Goal: Task Accomplishment & Management: Use online tool/utility

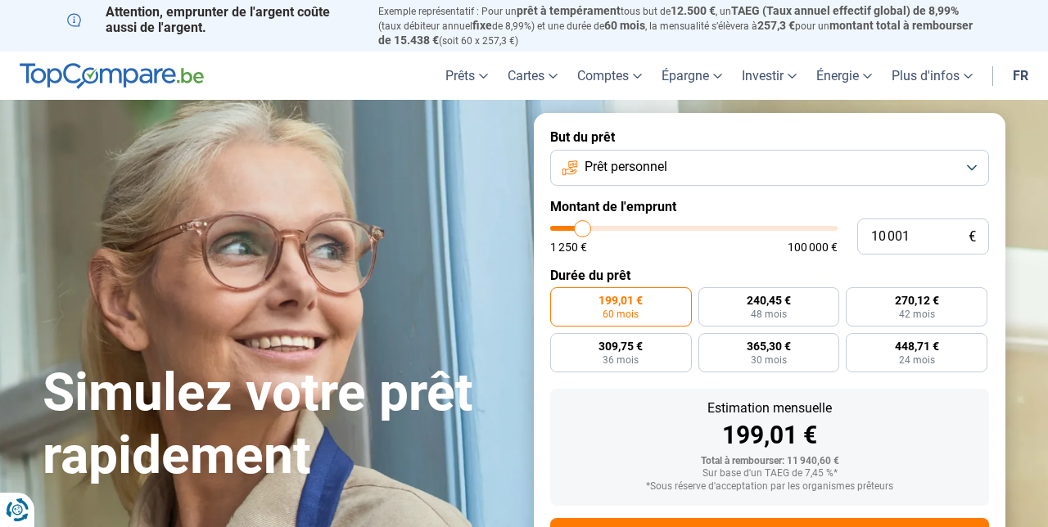
click at [960, 165] on button "Prêt personnel" at bounding box center [769, 168] width 439 height 36
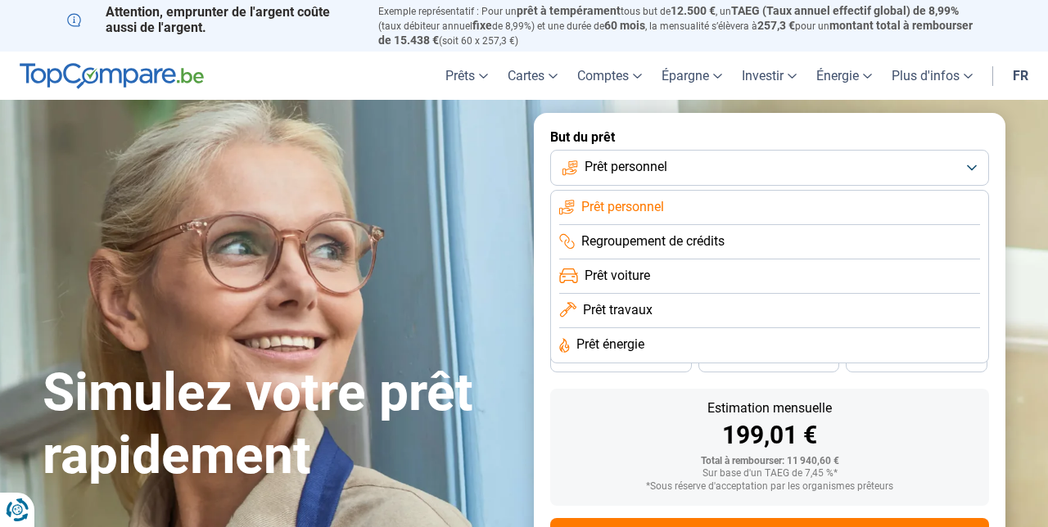
click at [672, 273] on li "Prêt voiture" at bounding box center [769, 277] width 421 height 34
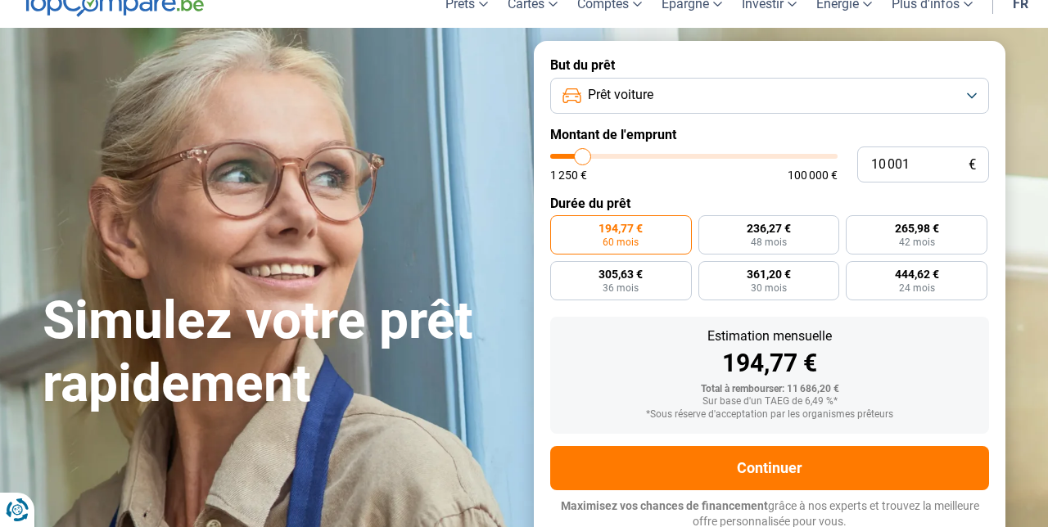
scroll to position [72, 0]
type input "26 500"
type input "26500"
type input "29 750"
type input "29750"
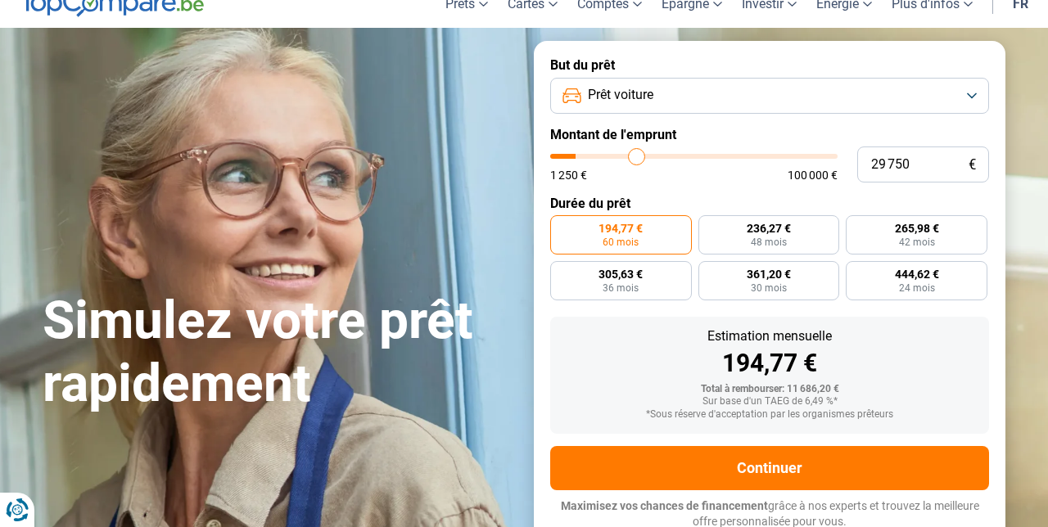
type input "31 000"
type input "31000"
type input "34 250"
type input "34250"
type input "35 250"
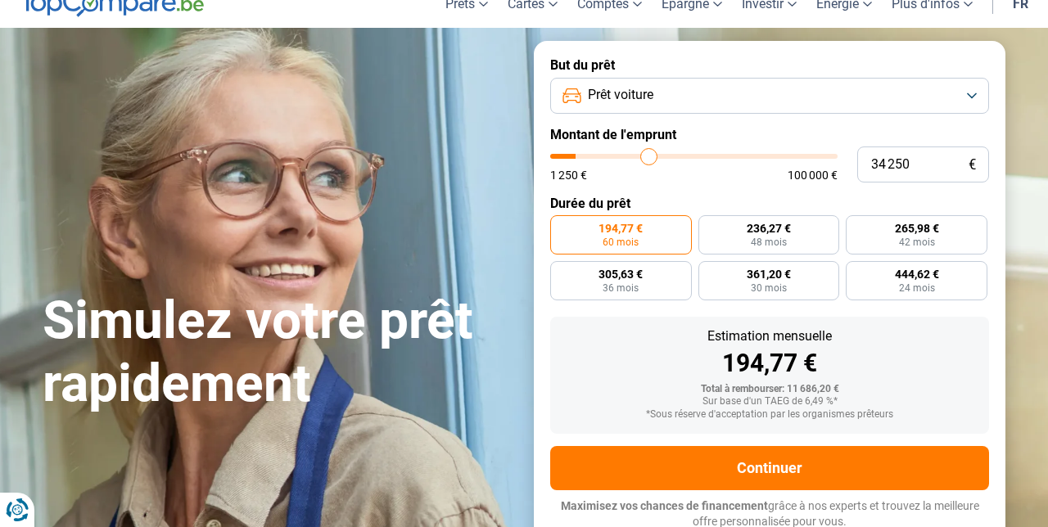
type input "35250"
type input "38 500"
type input "38500"
type input "39 250"
type input "39250"
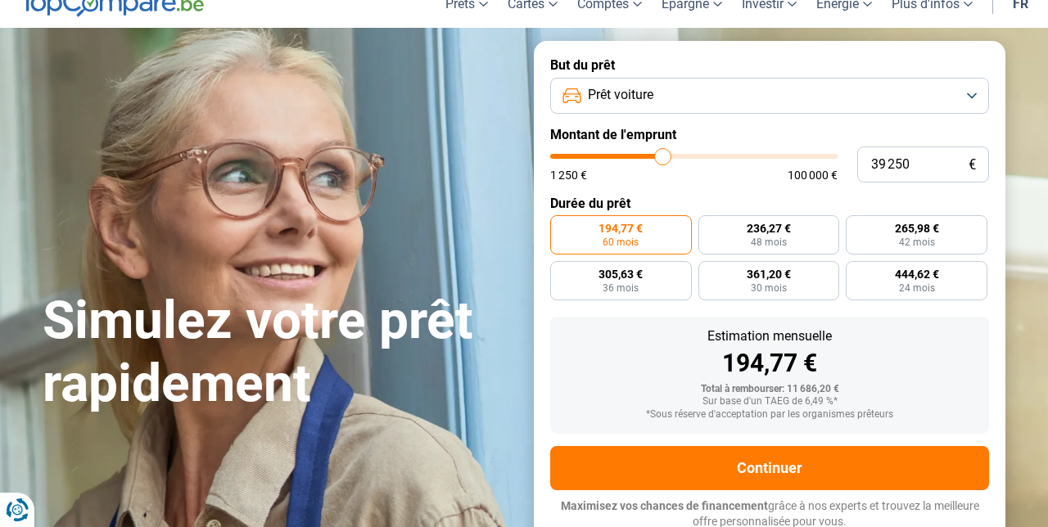
type input "42 000"
type input "42000"
type input "43 250"
type input "43250"
type input "44 250"
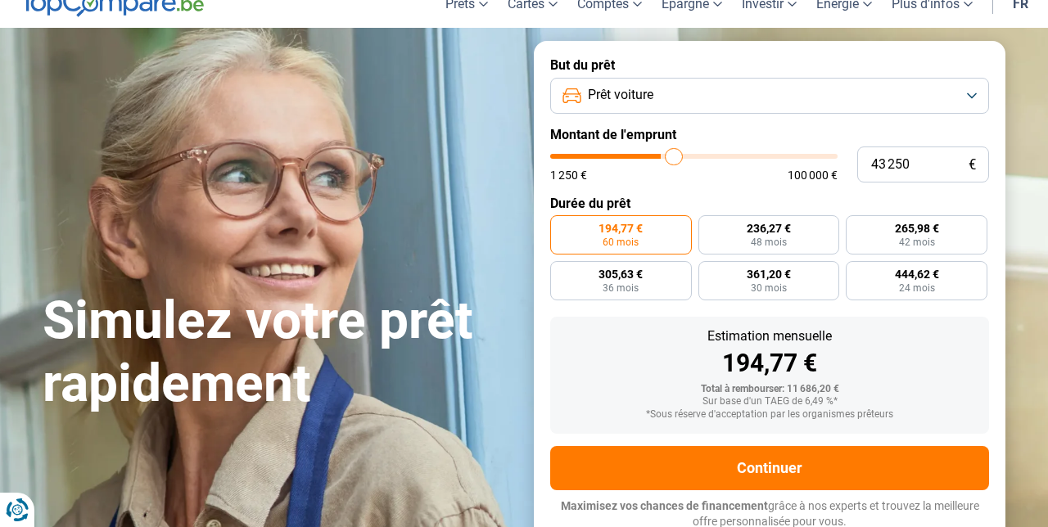
type input "44250"
type input "46 750"
type input "46750"
type input "48 000"
type input "48000"
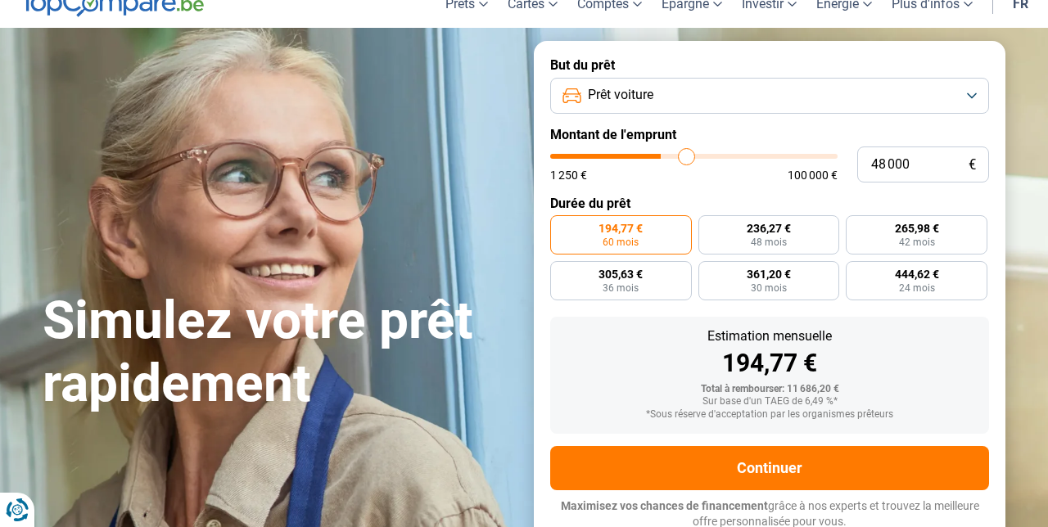
type input "49 000"
type input "49000"
type input "50 000"
type input "50000"
type input "50 750"
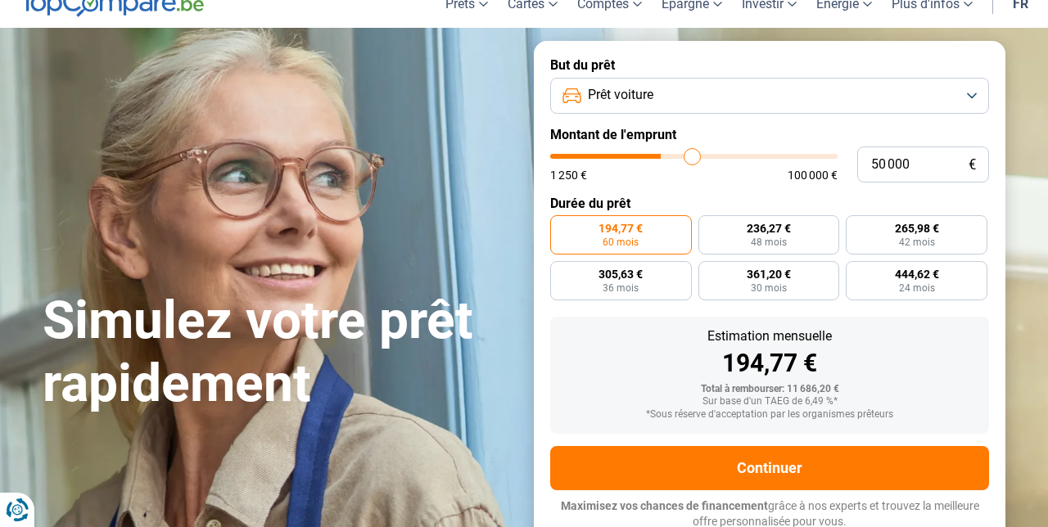
type input "50750"
type input "51 250"
type input "51250"
type input "51 750"
type input "51750"
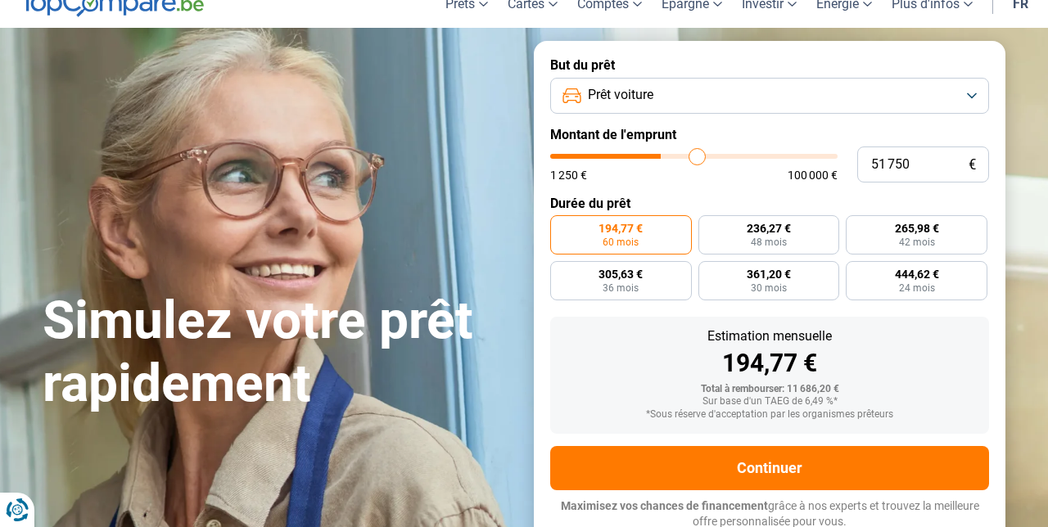
type input "52 250"
type input "52250"
type input "52 750"
type input "52750"
type input "53 000"
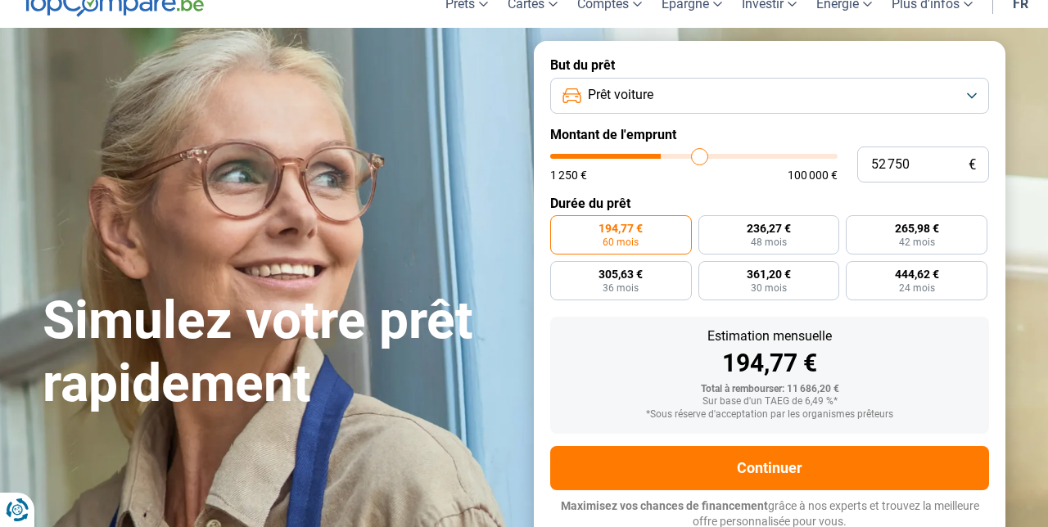
type input "53000"
type input "53 250"
type input "53250"
type input "53 750"
type input "53750"
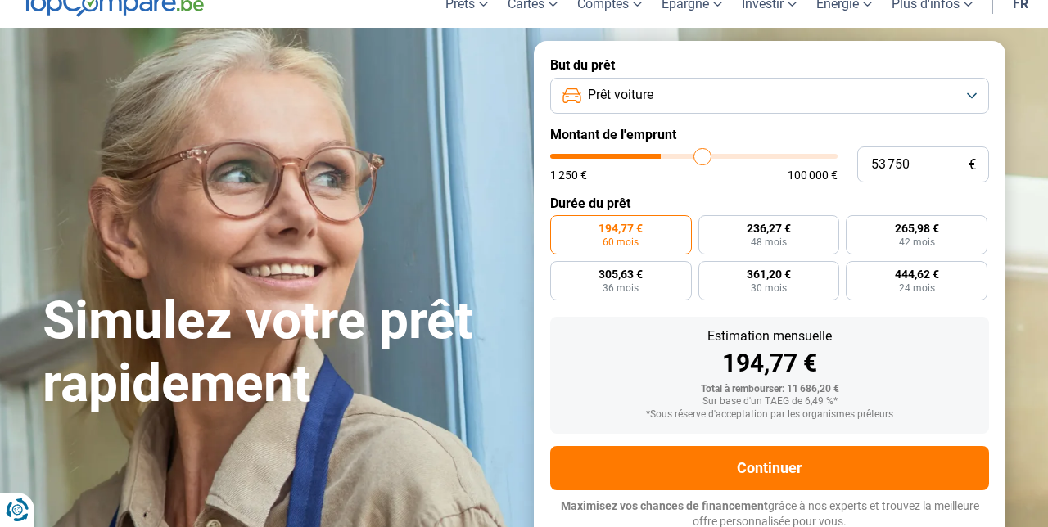
type input "54 000"
type input "54000"
type input "54 250"
type input "54250"
type input "54 500"
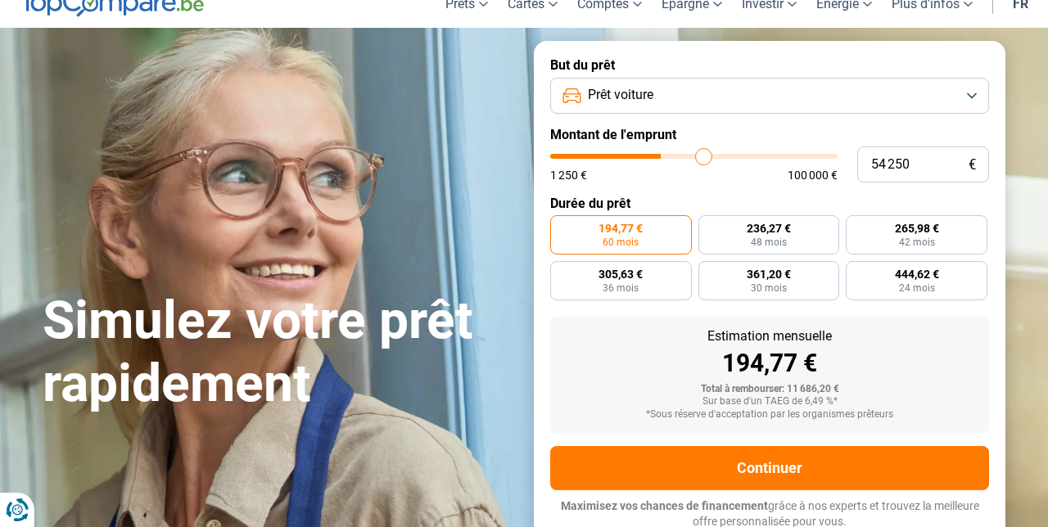
type input "54500"
type input "54 750"
type input "54750"
type input "55 000"
type input "55000"
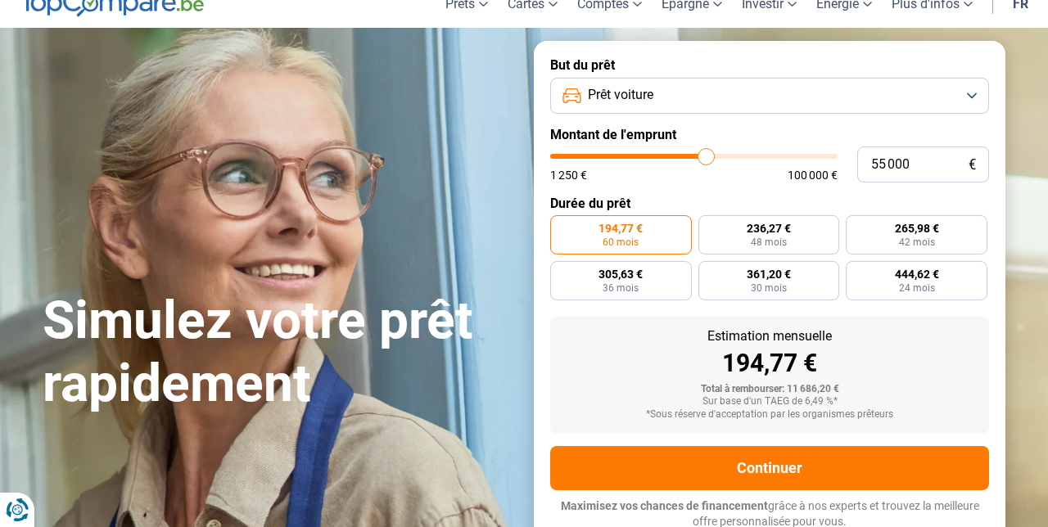
type input "55 250"
type input "55250"
type input "55 500"
type input "55500"
type input "55 750"
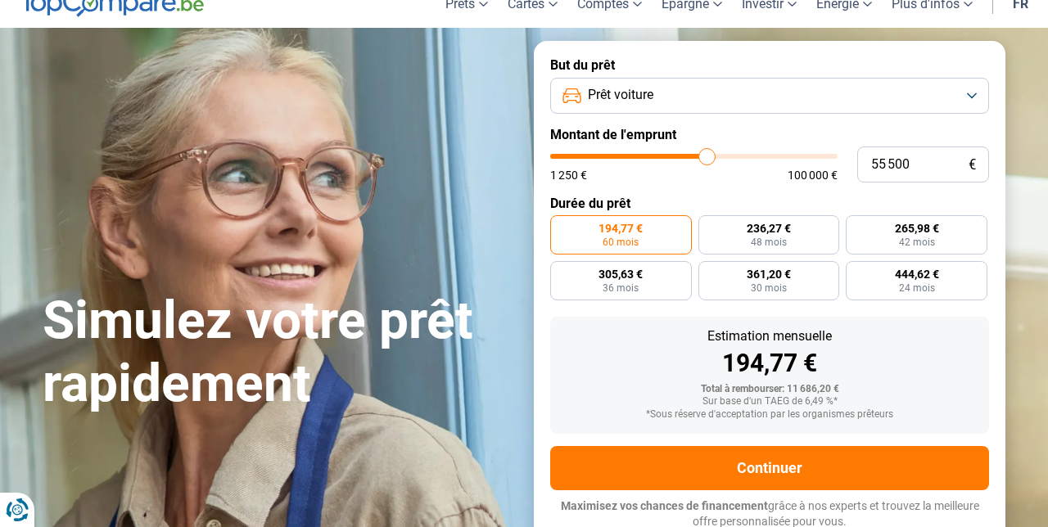
type input "55750"
type input "56 000"
type input "56000"
type input "56 250"
type input "56250"
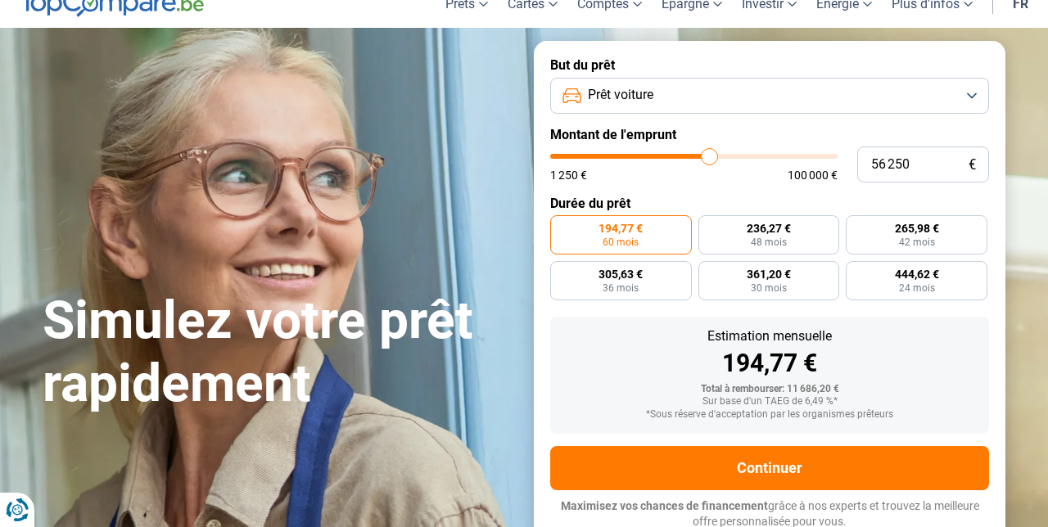
type input "56 500"
type input "56500"
type input "56 750"
type input "56750"
type input "57 000"
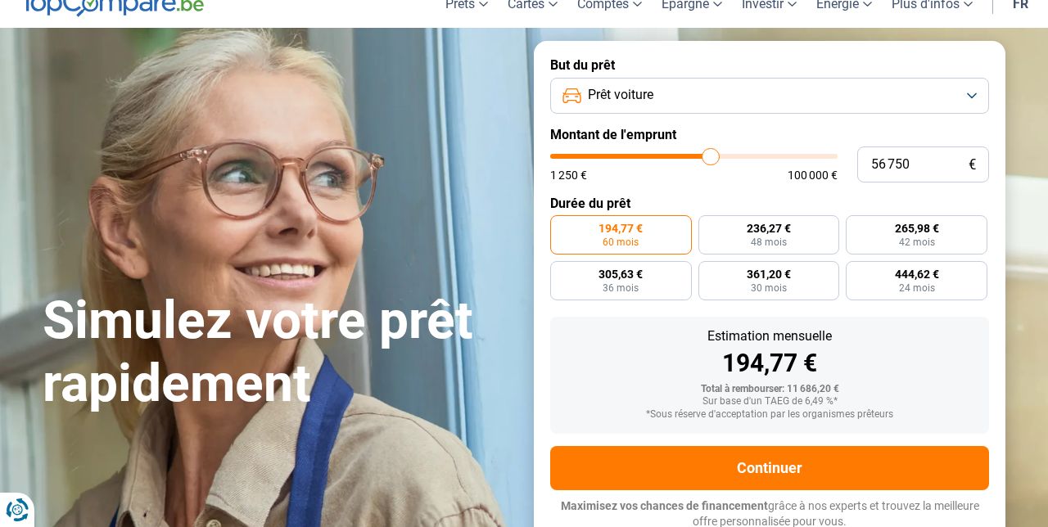
type input "57000"
type input "57 250"
type input "57250"
type input "57 500"
type input "57500"
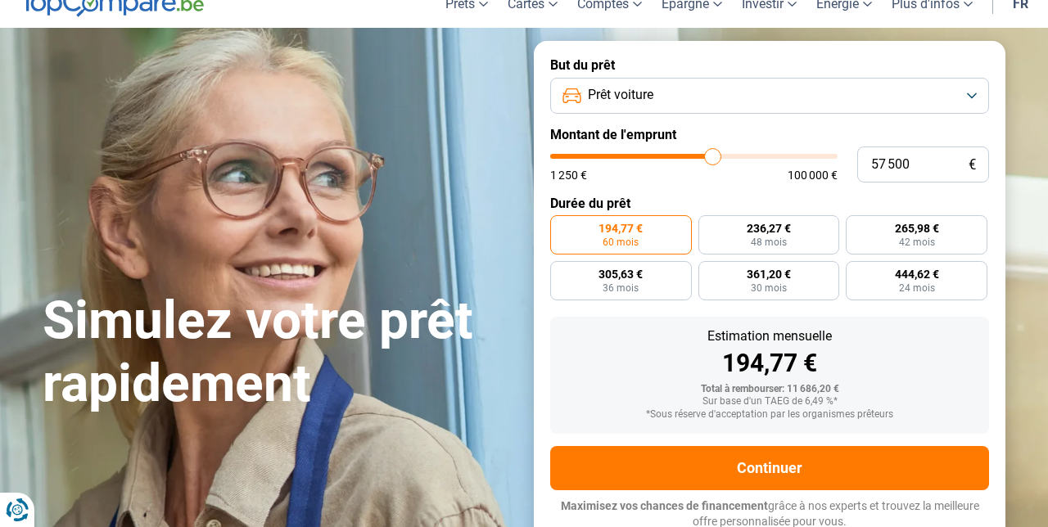
type input "57 750"
type input "57750"
radio input "false"
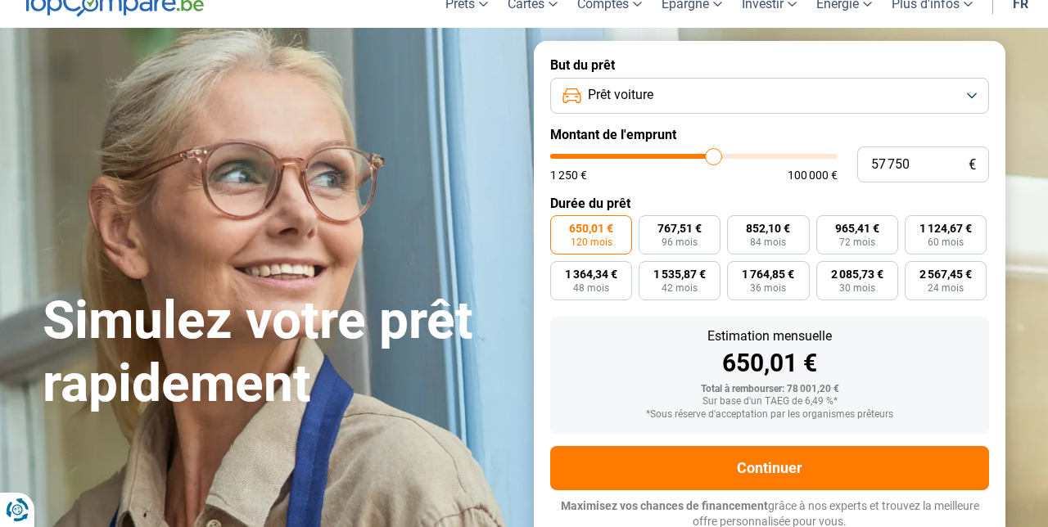
click at [926, 357] on div "650,01 €" at bounding box center [770, 363] width 413 height 25
click at [776, 225] on span "852,10 €" at bounding box center [768, 228] width 44 height 11
click at [738, 225] on input "852,10 € 84 mois" at bounding box center [732, 220] width 11 height 11
radio input "true"
type input "61 000"
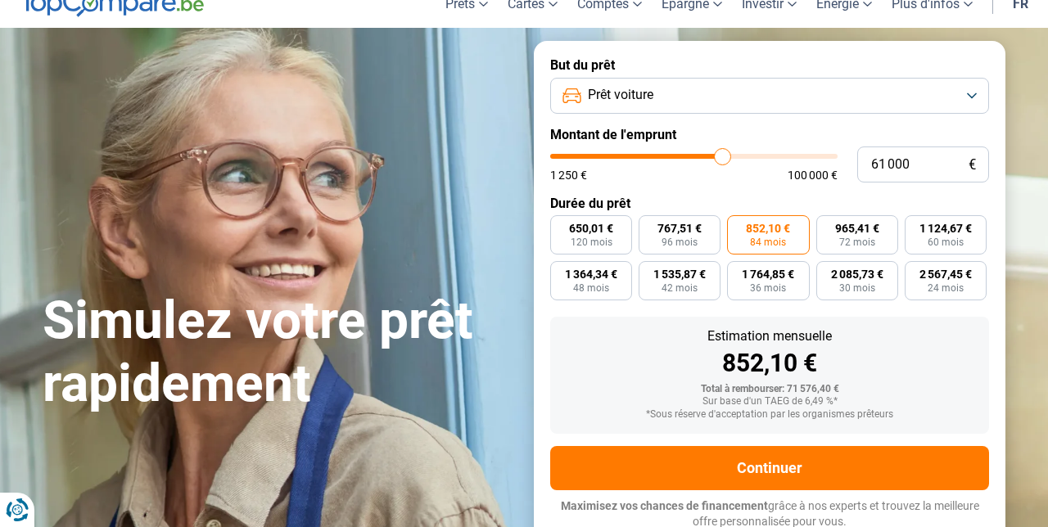
type input "61000"
radio input "true"
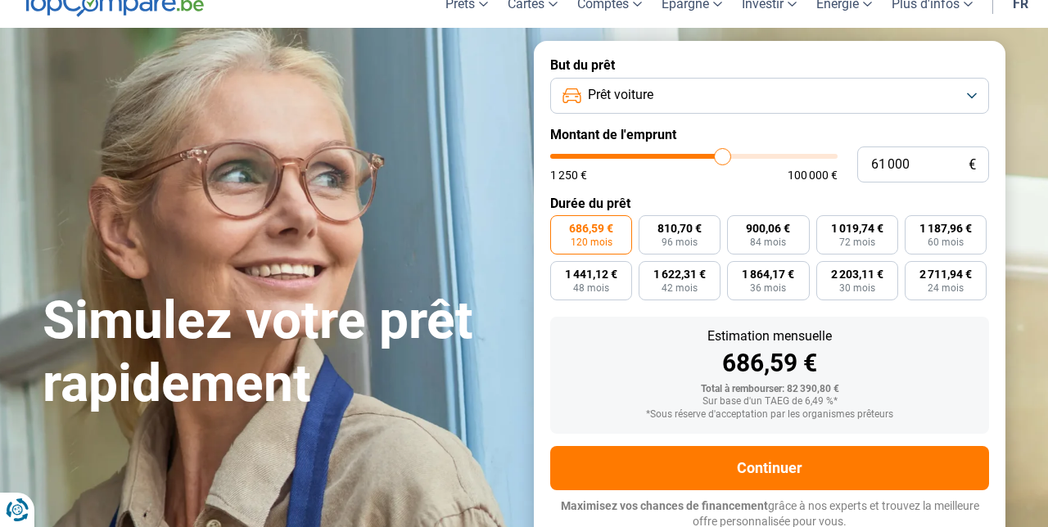
type input "52 000"
type input "52000"
click at [889, 157] on input "52 000" at bounding box center [924, 165] width 132 height 36
click at [902, 158] on input "52 000" at bounding box center [924, 165] width 132 height 36
click at [890, 165] on input "52 000" at bounding box center [924, 165] width 132 height 36
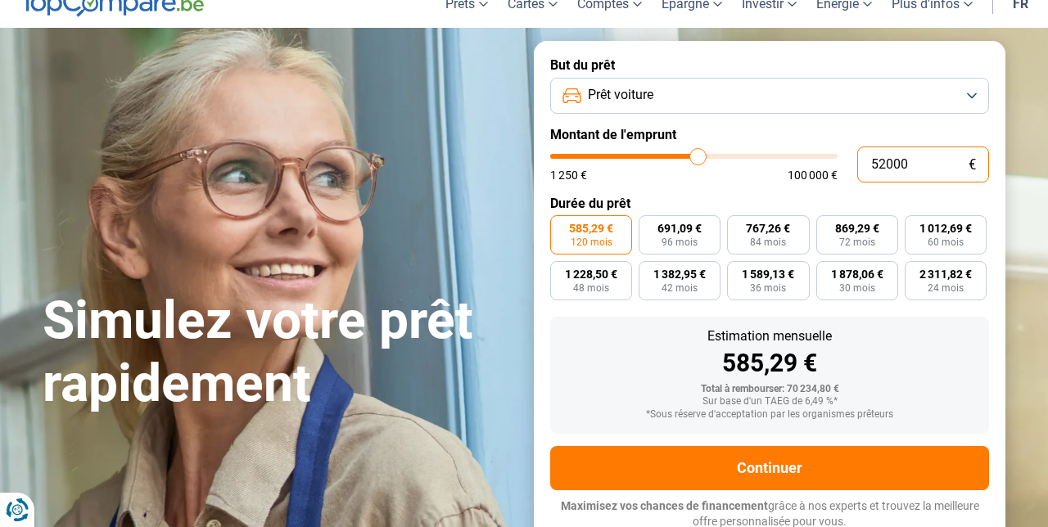
type input "5 000"
type input "5000"
radio input "true"
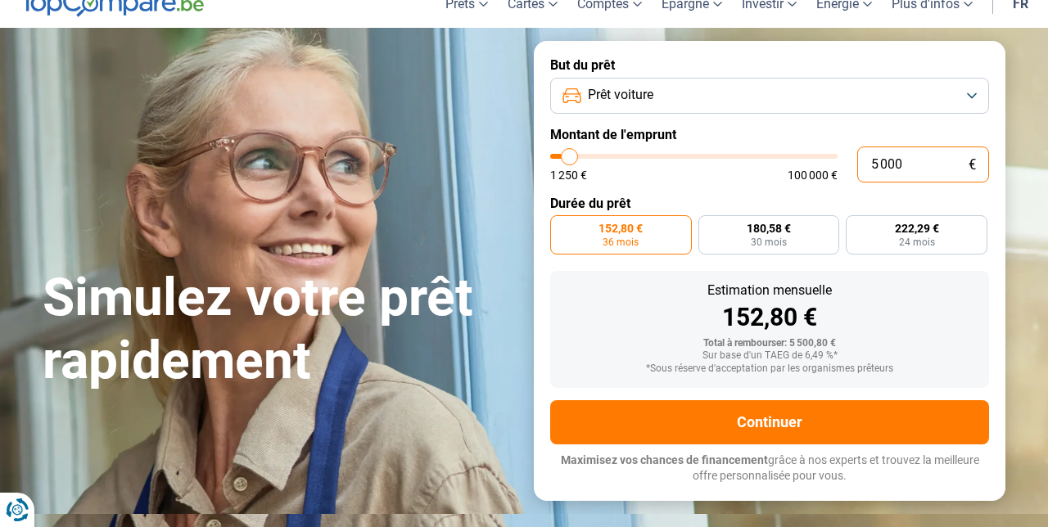
type input "500"
type input "1250"
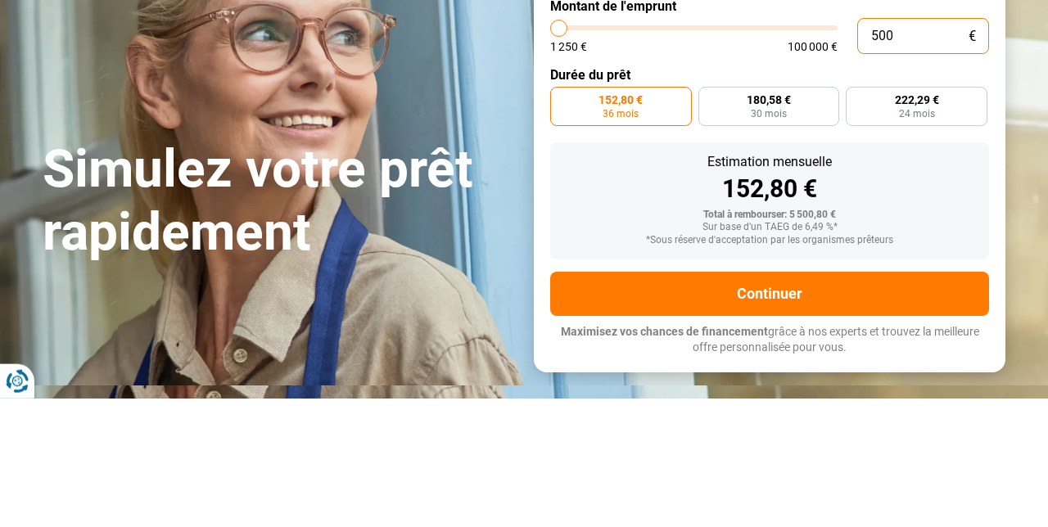
type input "50"
type input "1250"
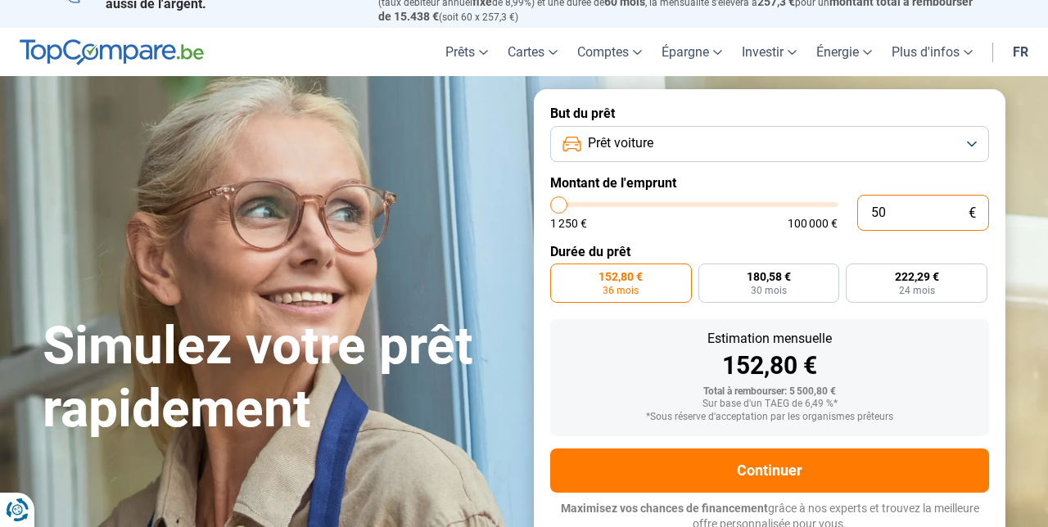
type input "1 250"
type input "1250"
radio input "true"
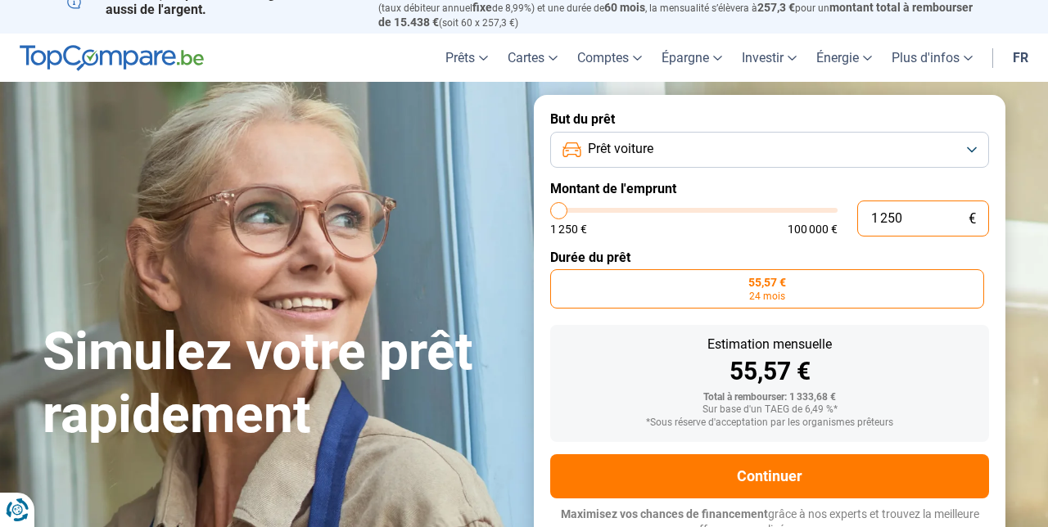
scroll to position [0, 0]
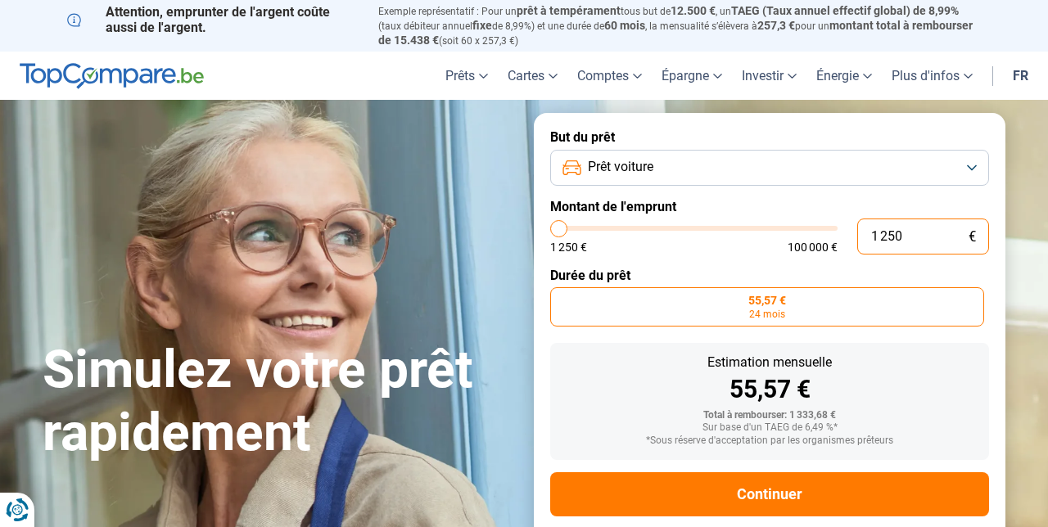
click at [927, 238] on input "1 250" at bounding box center [924, 237] width 132 height 36
type input "125"
type input "1250"
type input "12"
type input "1250"
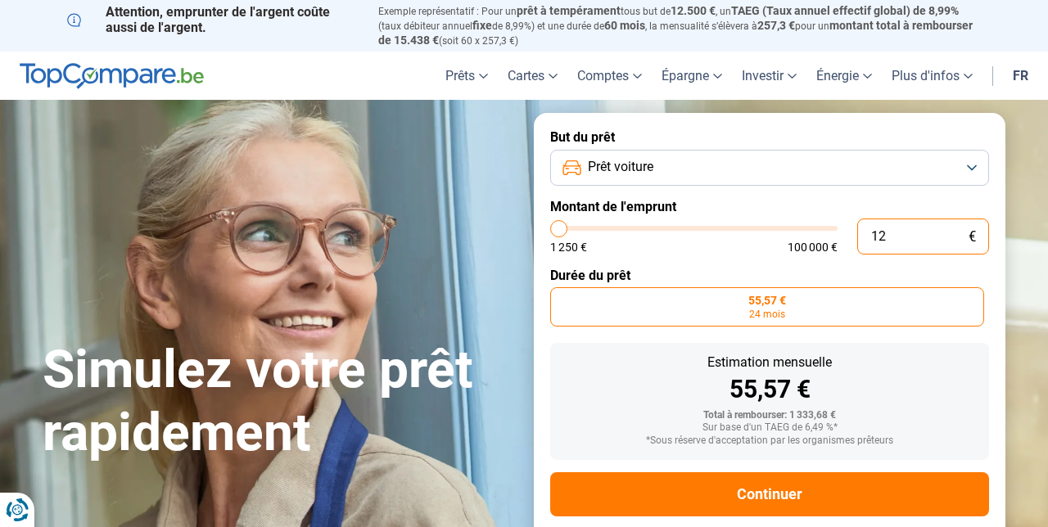
type input "1"
type input "1250"
type input "0"
type input "1250"
type input "1 250"
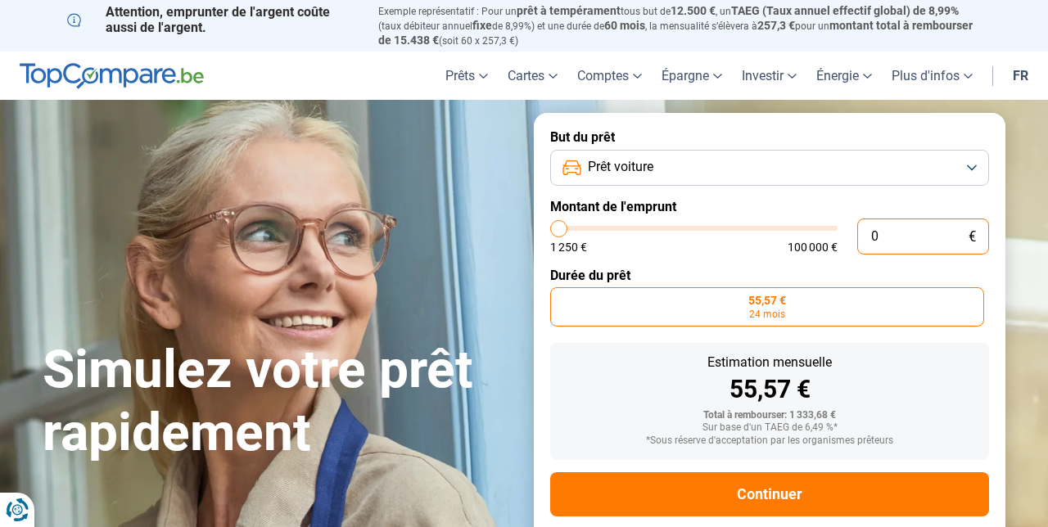
type input "1250"
type input "12 505"
type input "12500"
type input "125 057"
type input "100000"
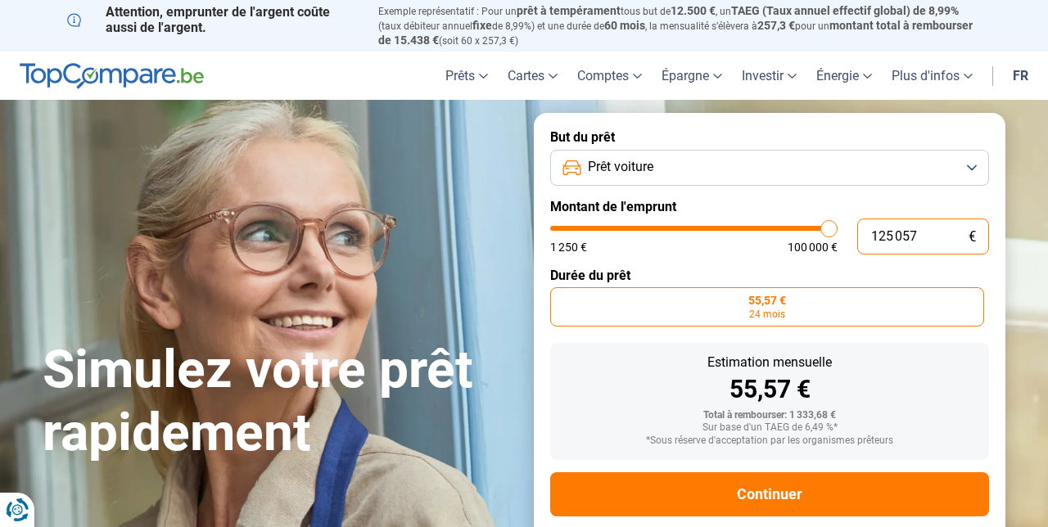
type input "12 505"
type input "12500"
type input "1 250"
type input "1250"
type input "125"
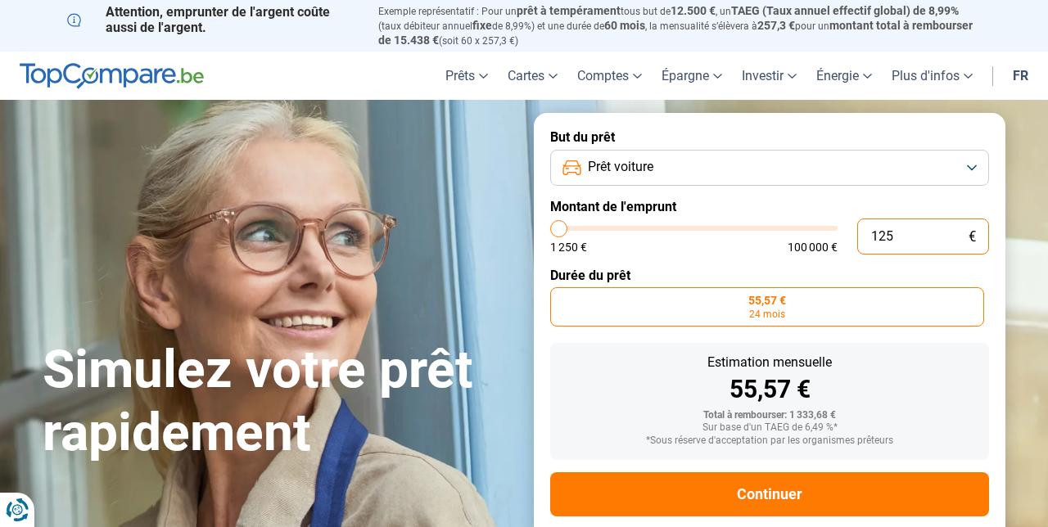
type input "1250"
type input "12"
type input "1250"
type input "1"
type input "1250"
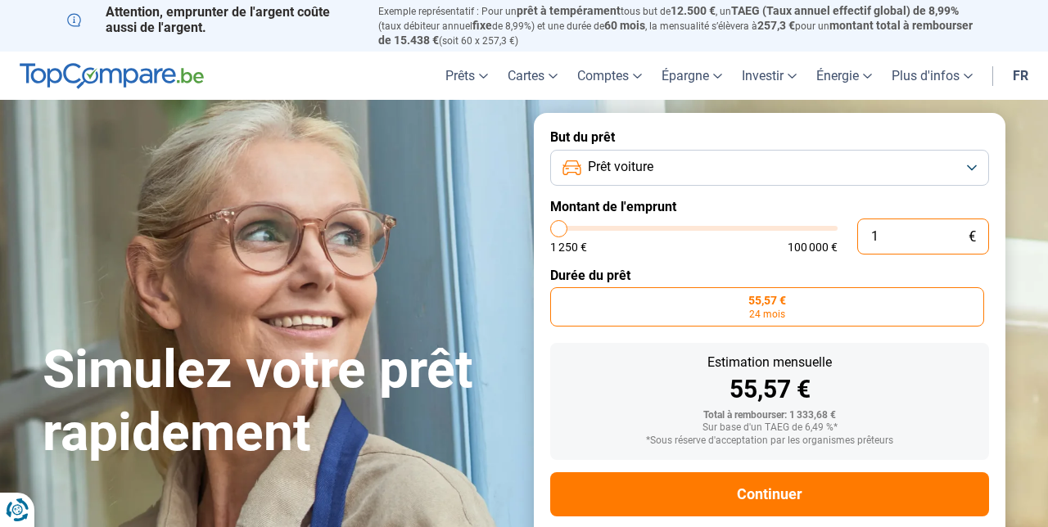
type input "0"
type input "1250"
type input "5"
type input "1250"
type input "57"
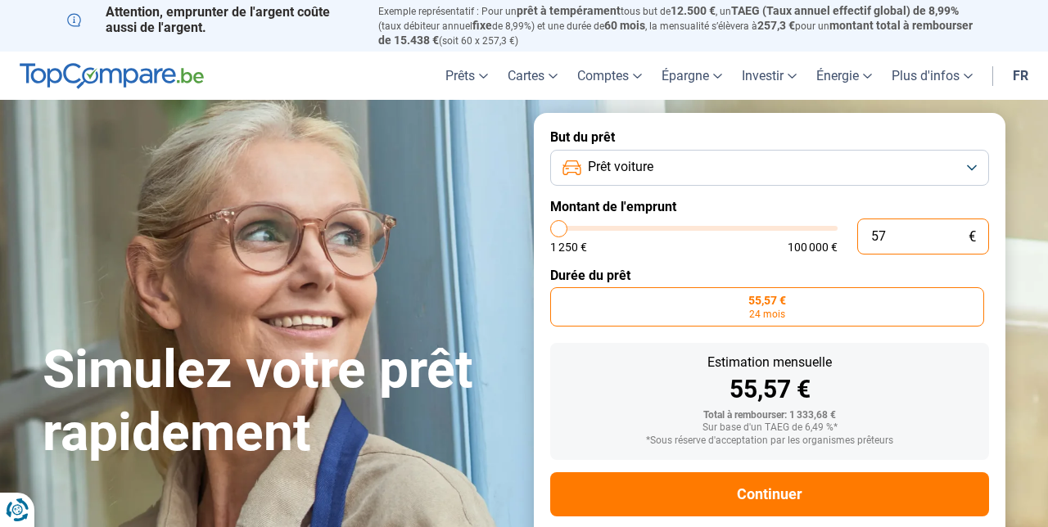
type input "1250"
type input "570"
type input "1250"
type input "5 700"
type input "5750"
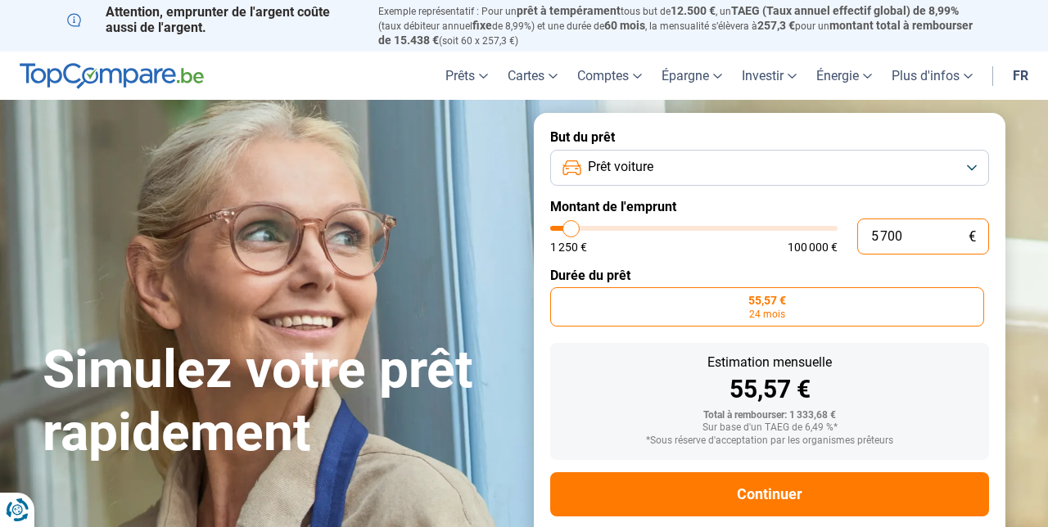
type input "57 000"
type input "57000"
type input "57 000"
click at [1038, 274] on section "Simulez votre prêt rapidement Simulez votre prêt rapidement But du prêt Prêt vo…" at bounding box center [524, 343] width 1048 height 486
radio input "false"
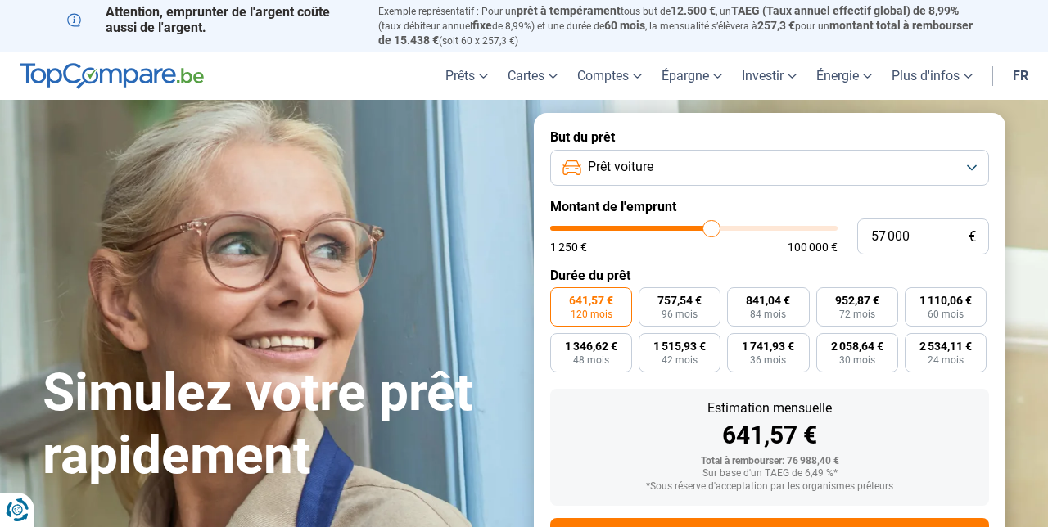
scroll to position [3, 0]
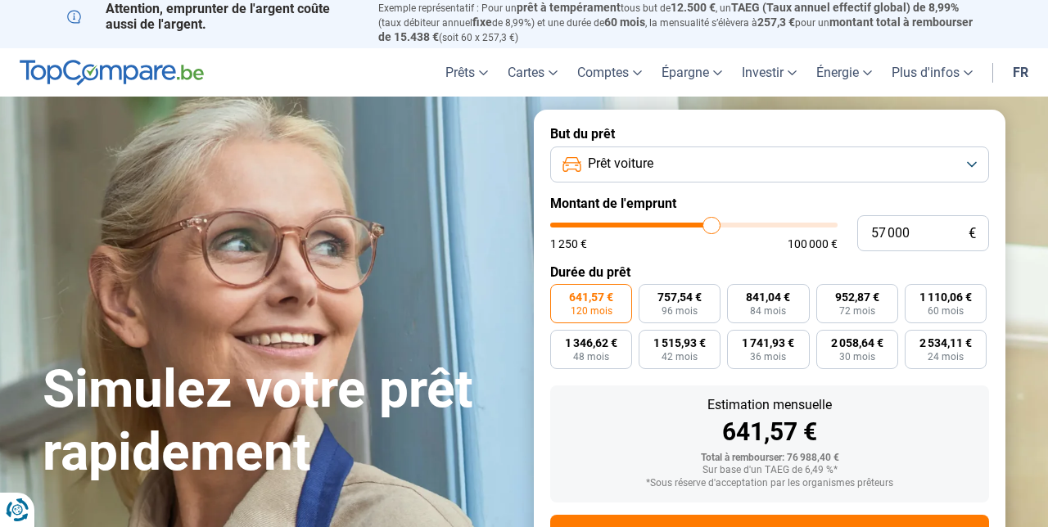
click at [772, 296] on span "841,04 €" at bounding box center [768, 297] width 44 height 11
click at [738, 295] on input "841,04 € 84 mois" at bounding box center [732, 289] width 11 height 11
radio input "true"
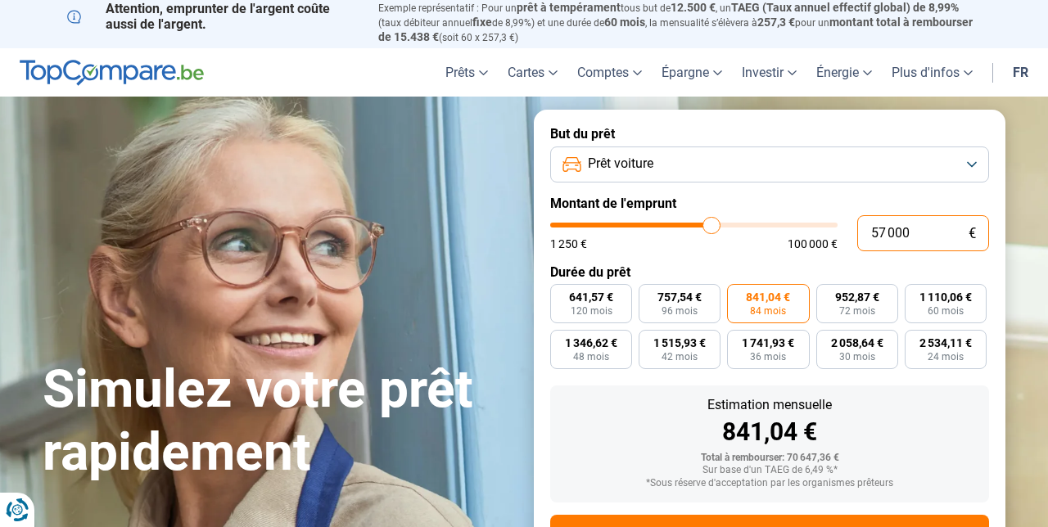
click at [890, 229] on input "57 000" at bounding box center [924, 233] width 132 height 36
type input "578 000"
type input "100000"
type input "57 800"
type input "57750"
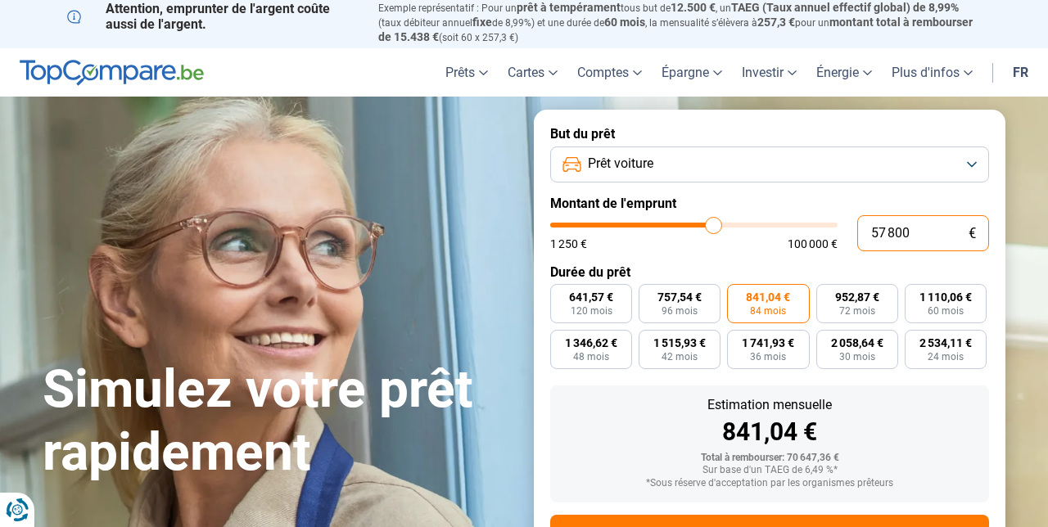
type input "5 780"
type input "5750"
type input "578"
type input "1250"
type input "57"
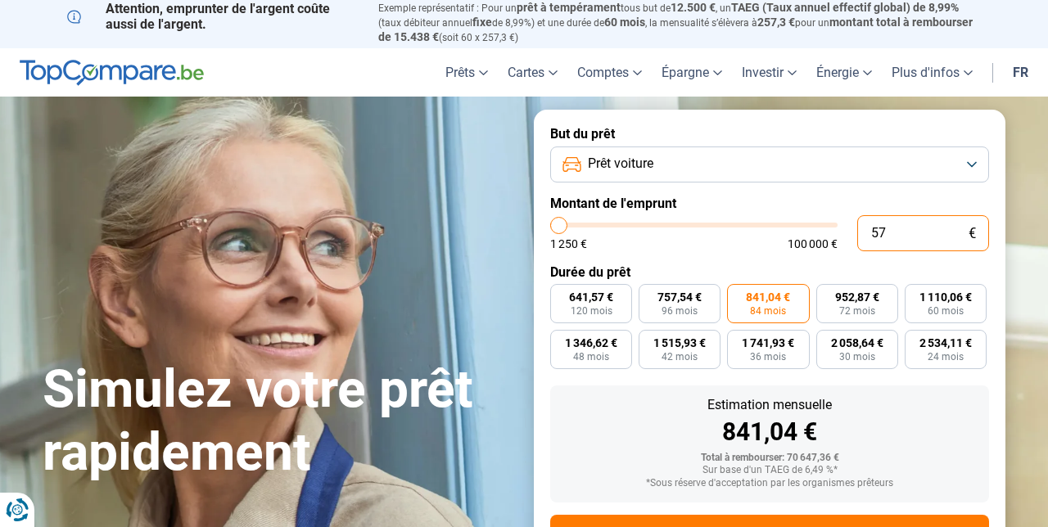
type input "1250"
type input "5"
type input "1250"
type input "0"
type input "1250"
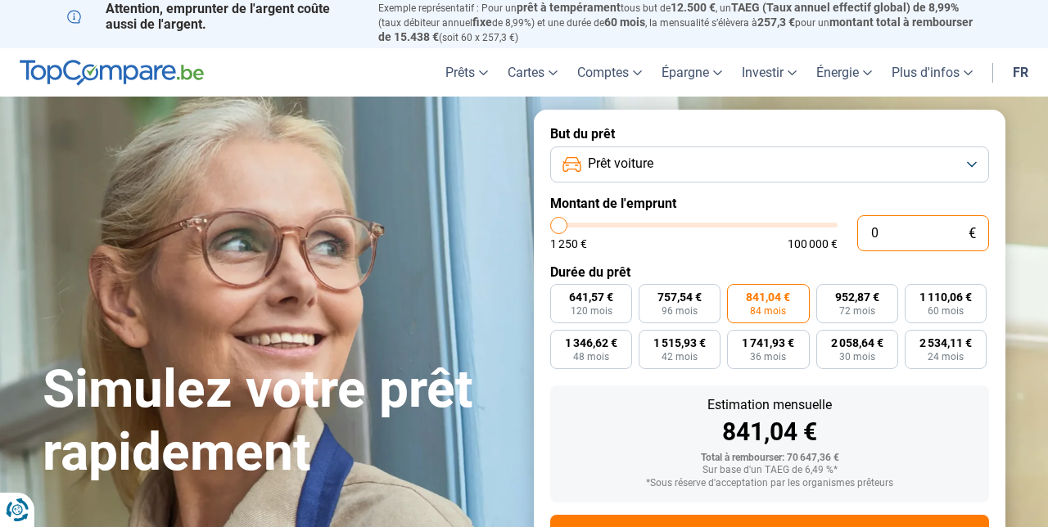
type input "5"
type input "1250"
type input "58"
type input "1250"
type input "580"
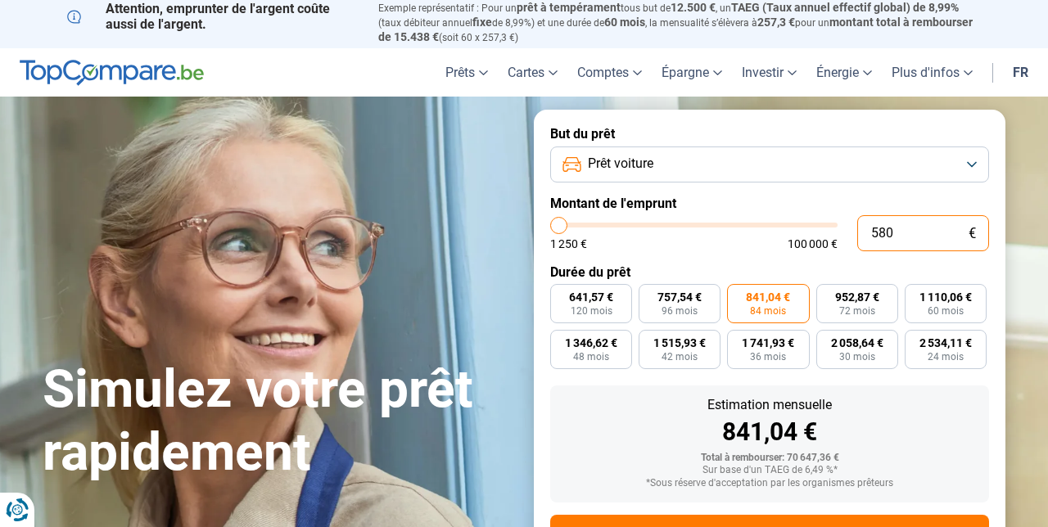
type input "1250"
type input "5 800"
type input "5750"
type input "58 000"
type input "58000"
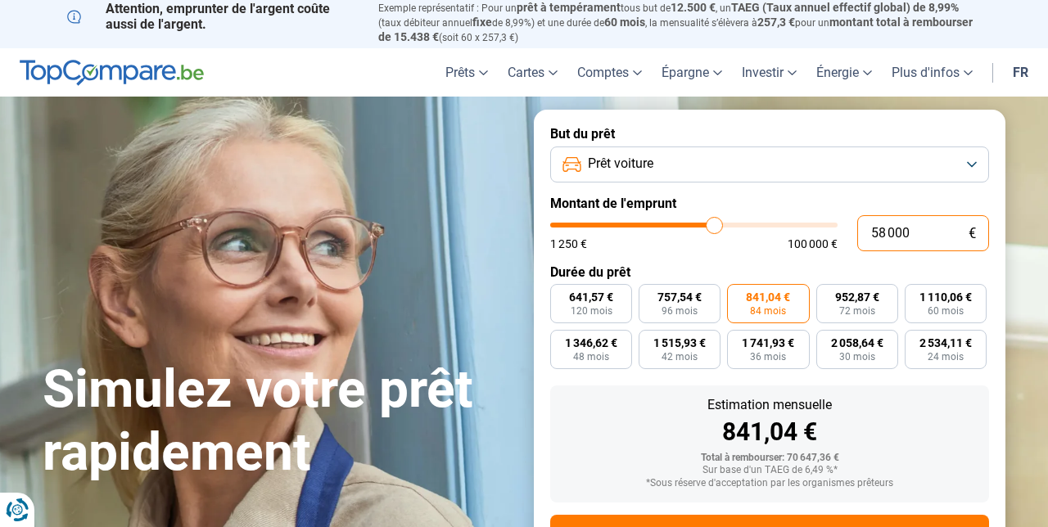
radio input "true"
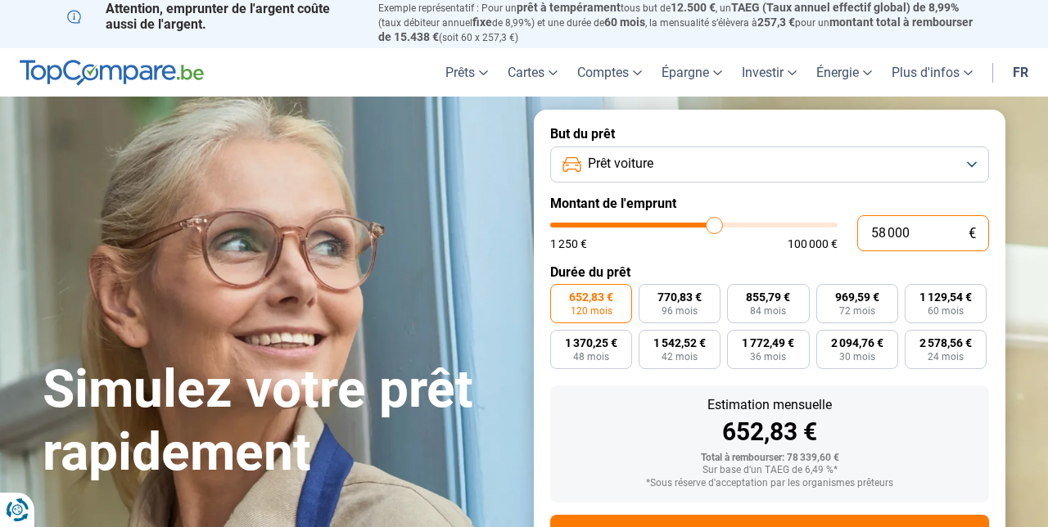
type input "58 000"
click at [760, 306] on span "84 mois" at bounding box center [768, 311] width 36 height 10
click at [738, 295] on input "855,79 € 84 mois" at bounding box center [732, 289] width 11 height 11
radio input "true"
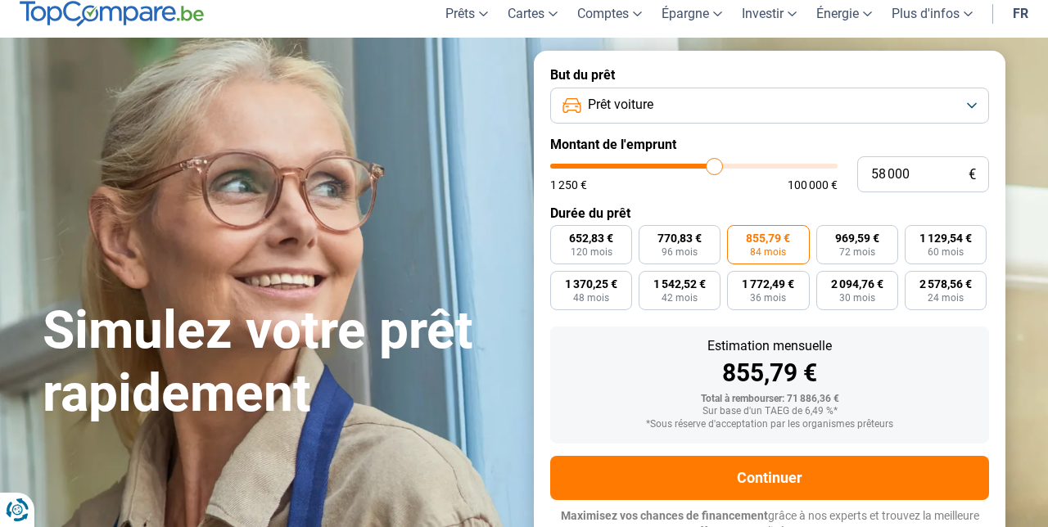
scroll to position [0, 0]
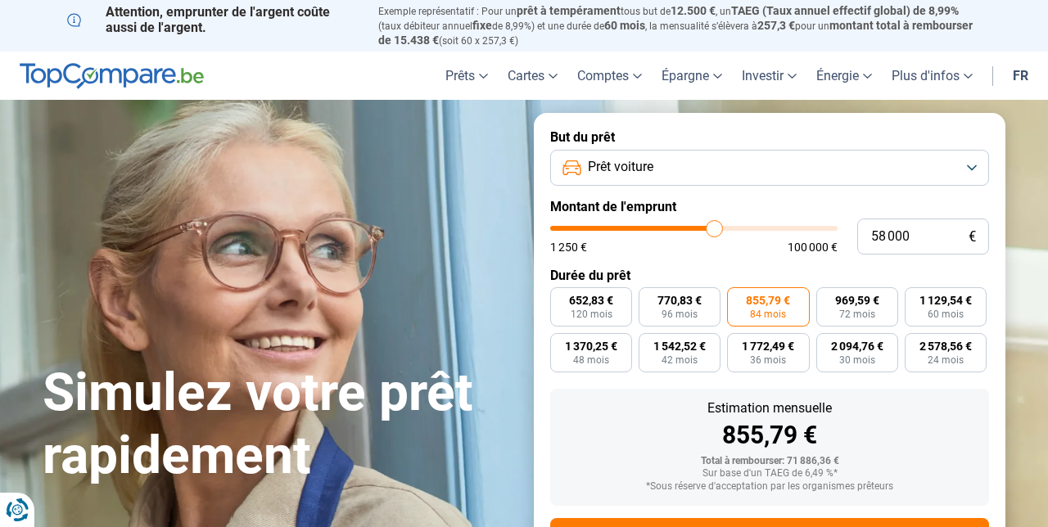
click at [965, 165] on button "Prêt voiture" at bounding box center [769, 168] width 439 height 36
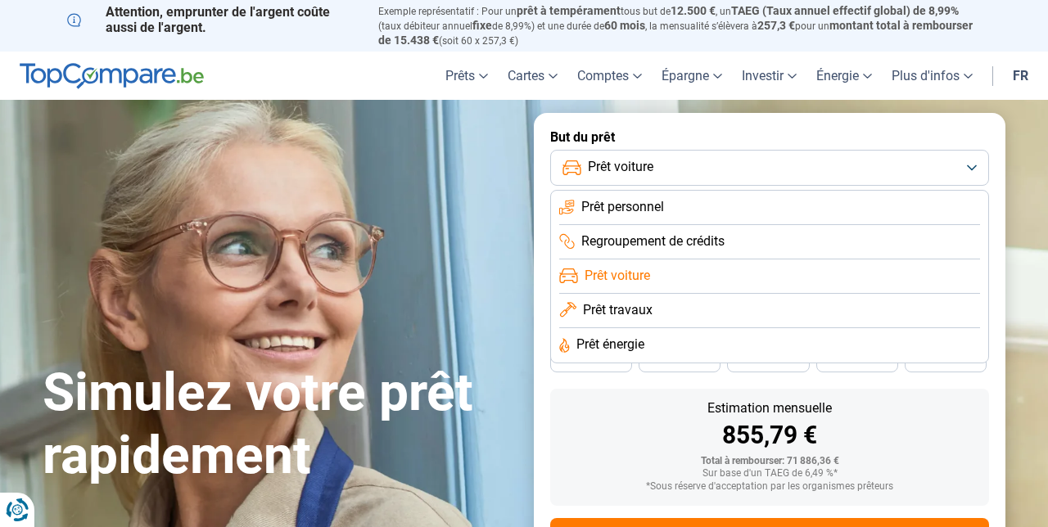
click at [764, 237] on li "Regroupement de crédits" at bounding box center [769, 242] width 421 height 34
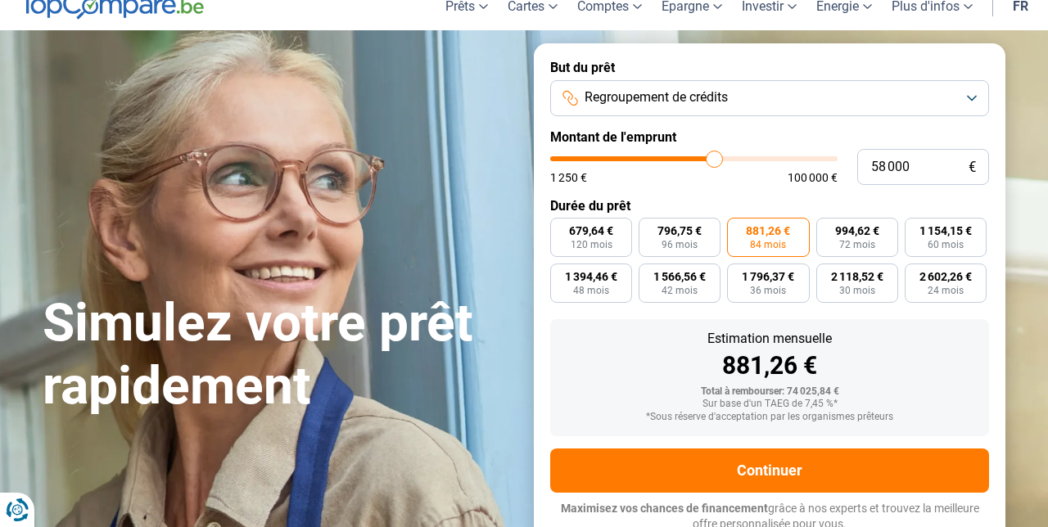
scroll to position [72, 0]
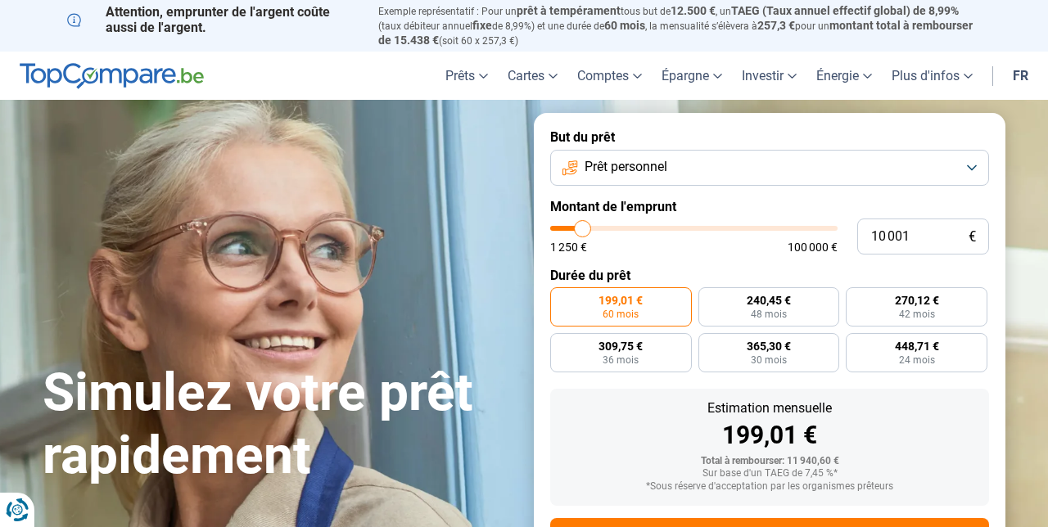
click at [980, 166] on button "Prêt personnel" at bounding box center [769, 168] width 439 height 36
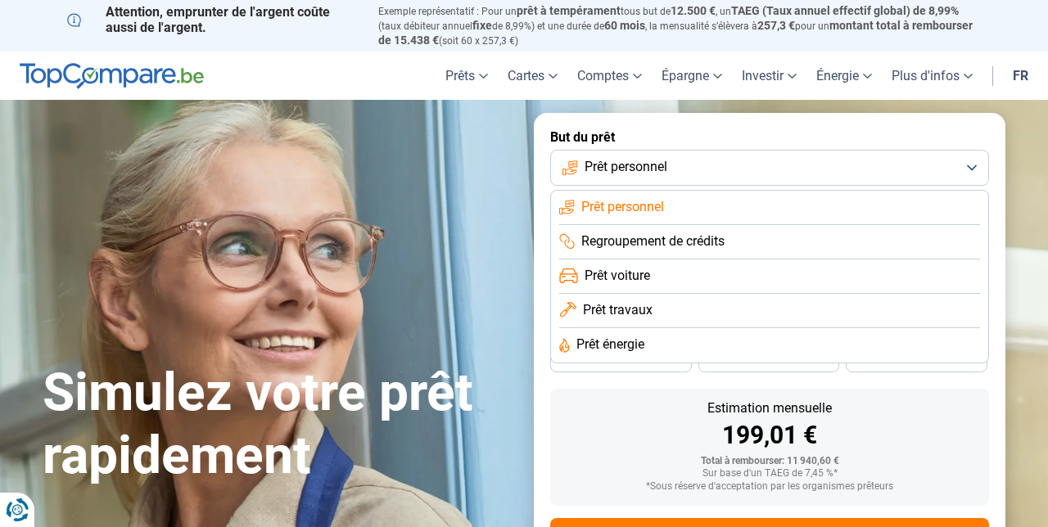
click at [690, 278] on li "Prêt voiture" at bounding box center [769, 277] width 421 height 34
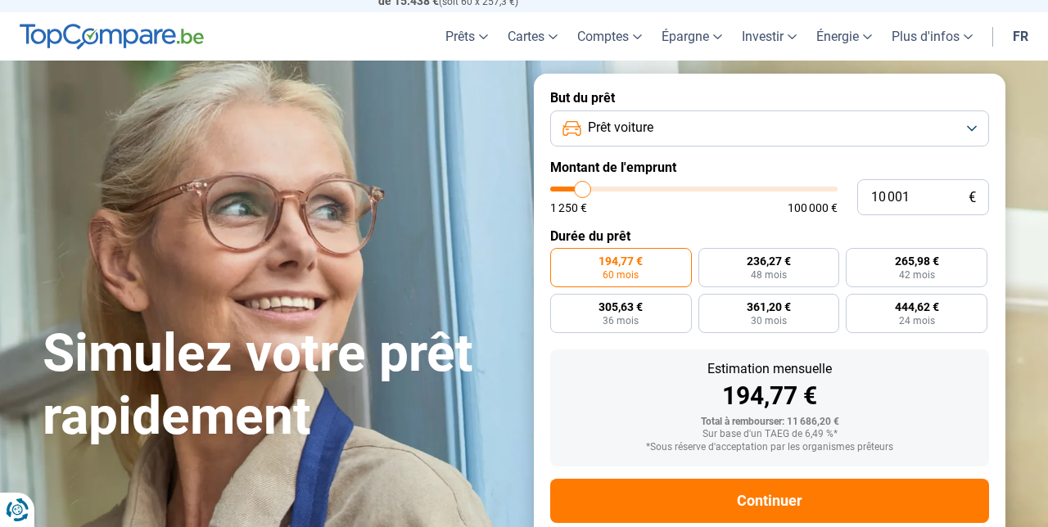
scroll to position [72, 0]
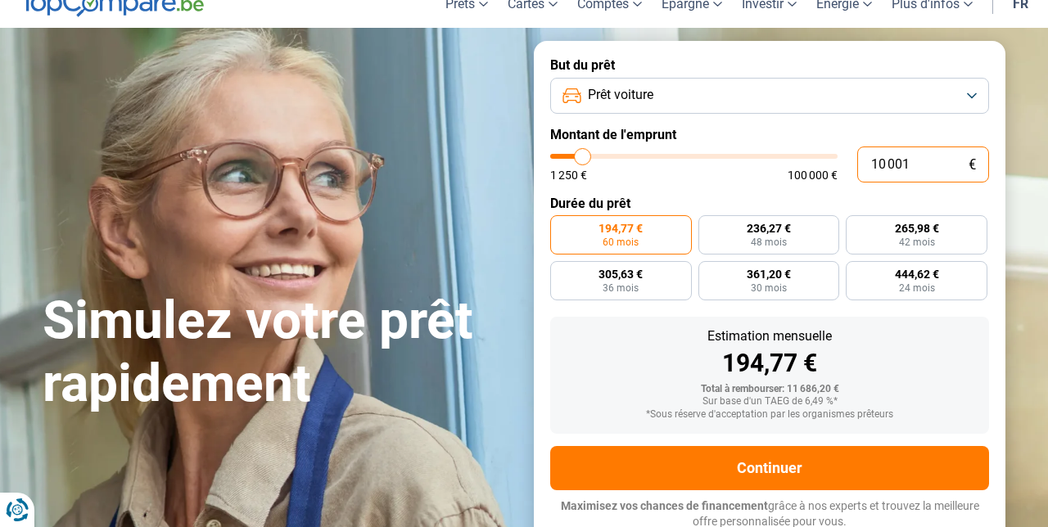
click at [906, 160] on input "10 001" at bounding box center [924, 165] width 132 height 36
type input "1 000"
type input "1250"
type input "100"
type input "1250"
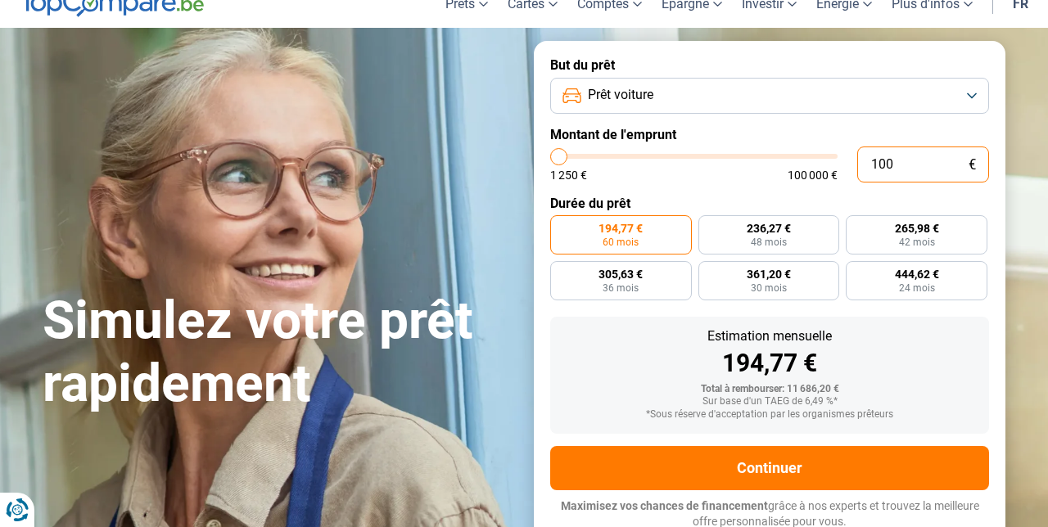
type input "10"
type input "1250"
type input "1"
type input "1250"
type input "0"
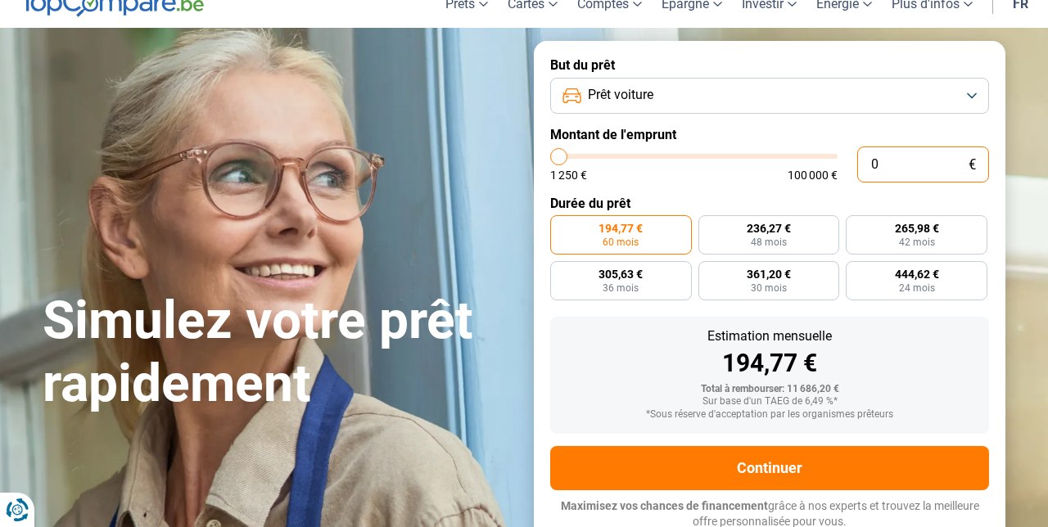
type input "1250"
type input "5"
type input "1250"
type input "58"
type input "1250"
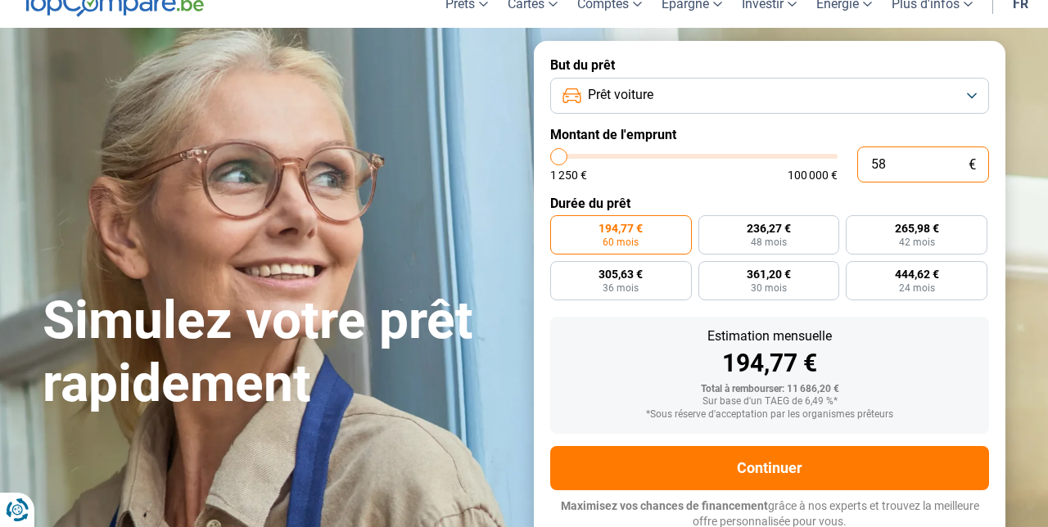
type input "580"
type input "1250"
type input "5 800"
type input "5750"
type input "58 000"
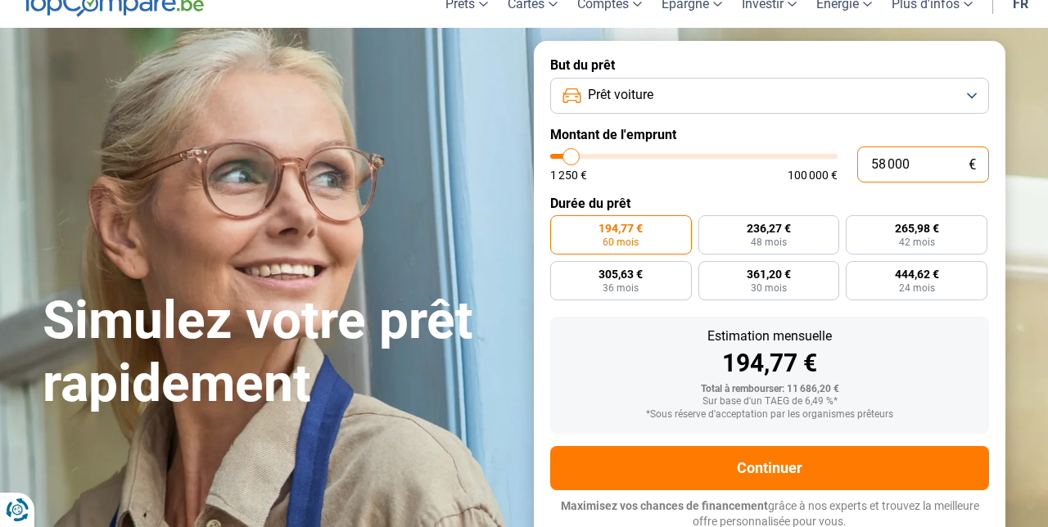
type input "58000"
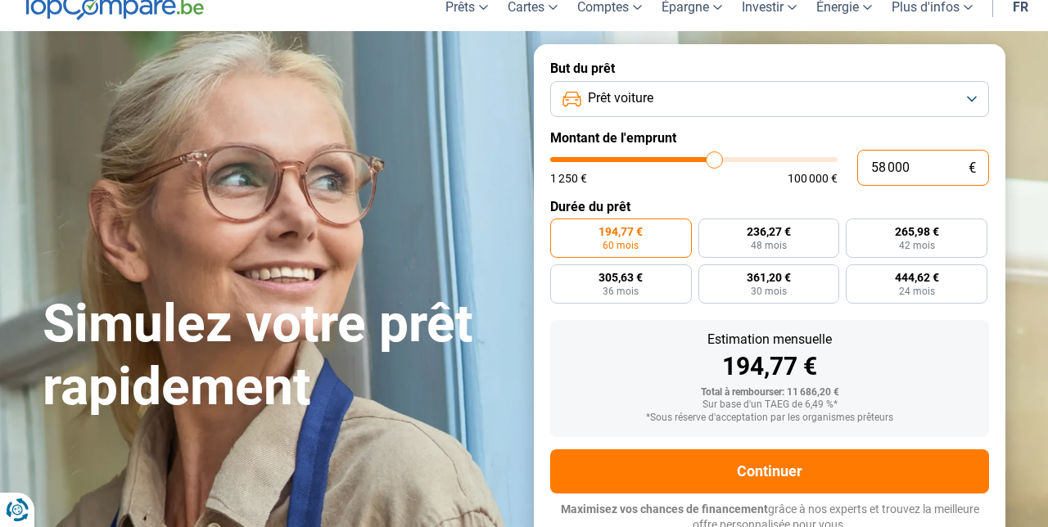
radio input "false"
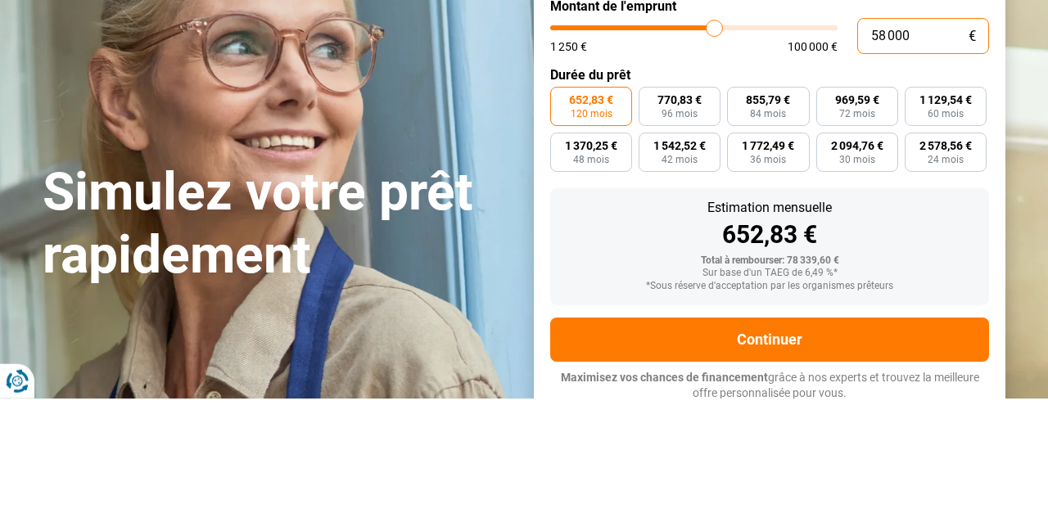
scroll to position [72, 0]
type input "58 000"
click at [671, 229] on span "770,83 €" at bounding box center [680, 228] width 44 height 11
click at [650, 226] on input "770,83 € 96 mois" at bounding box center [644, 220] width 11 height 11
radio input "true"
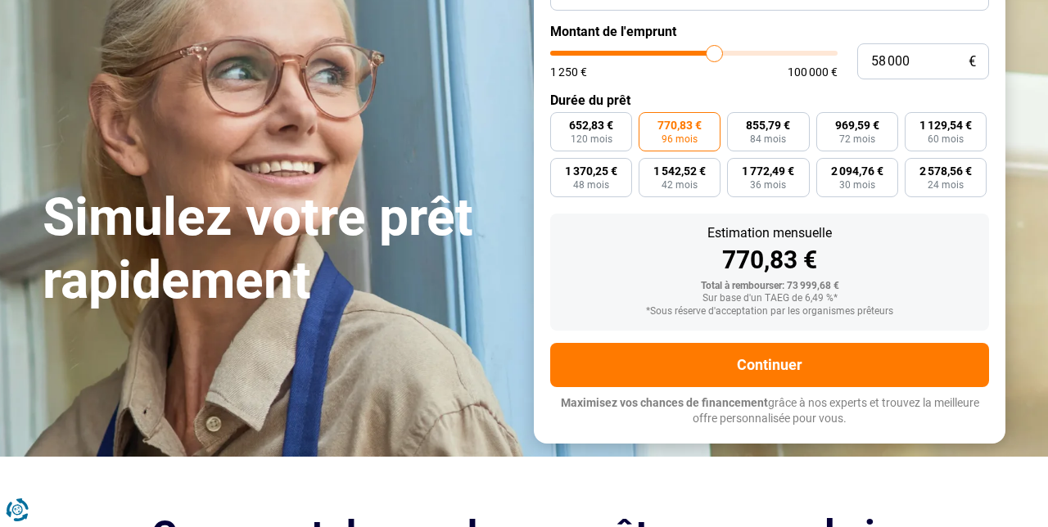
scroll to position [174, 0]
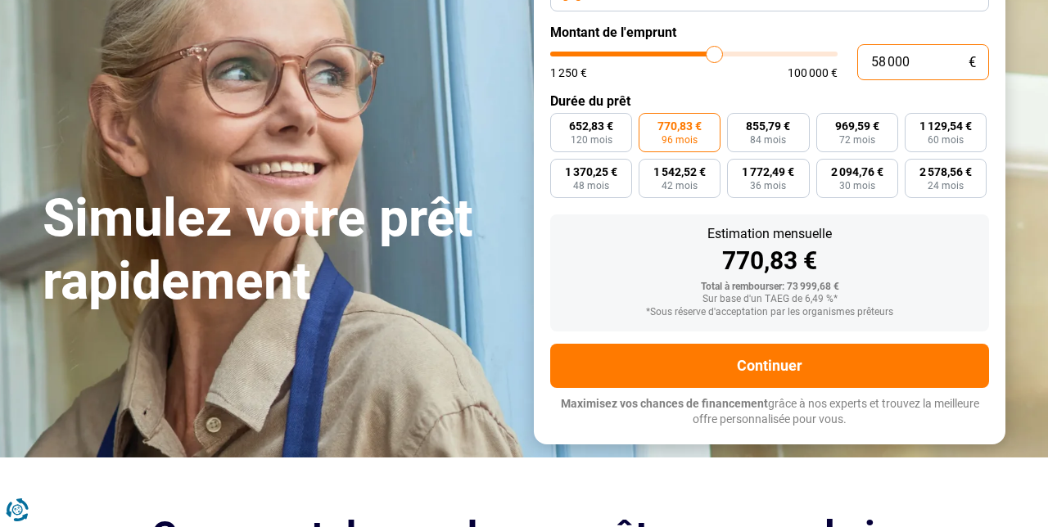
click at [890, 52] on input "58 000" at bounding box center [924, 62] width 132 height 36
type input "5 000"
type input "5000"
type input "500"
type input "1250"
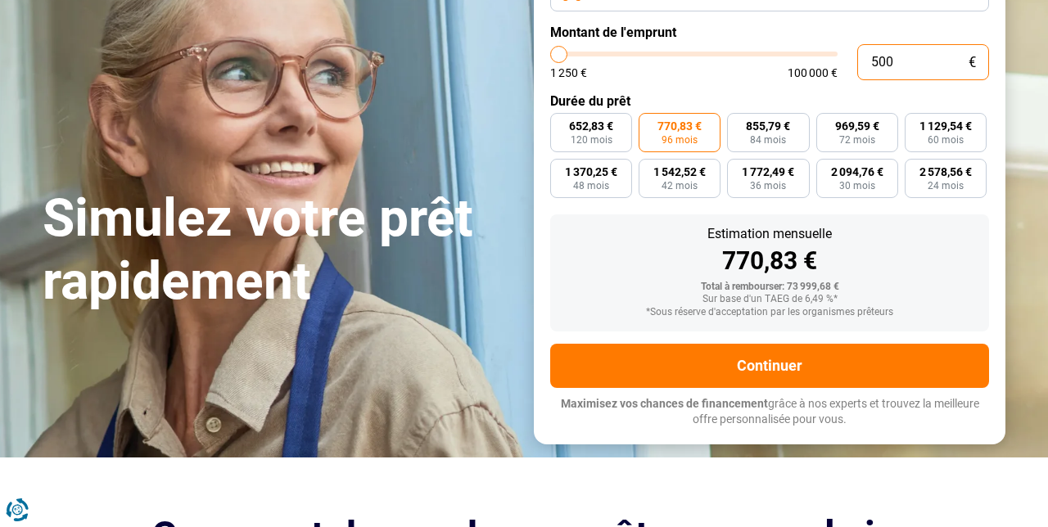
type input "50"
type input "1250"
type input "5"
type input "1250"
type input "0"
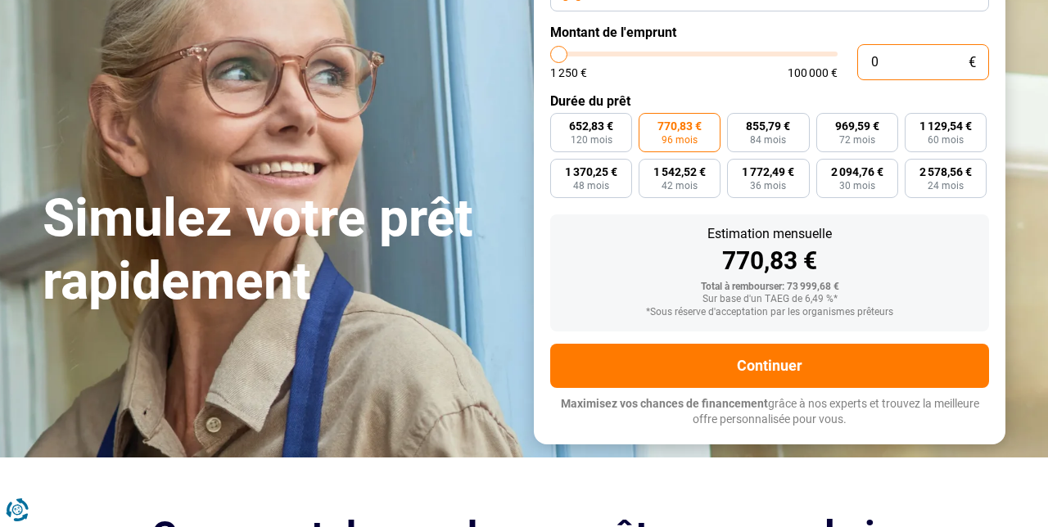
type input "1250"
type input "6"
type input "1250"
type input "60"
type input "1250"
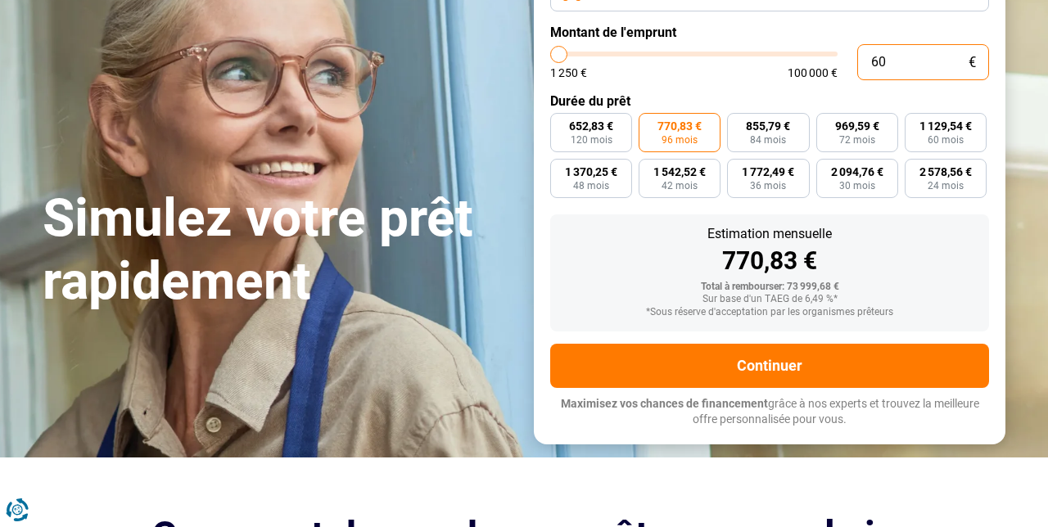
type input "600"
type input "1250"
type input "6 000"
type input "6000"
type input "60 000"
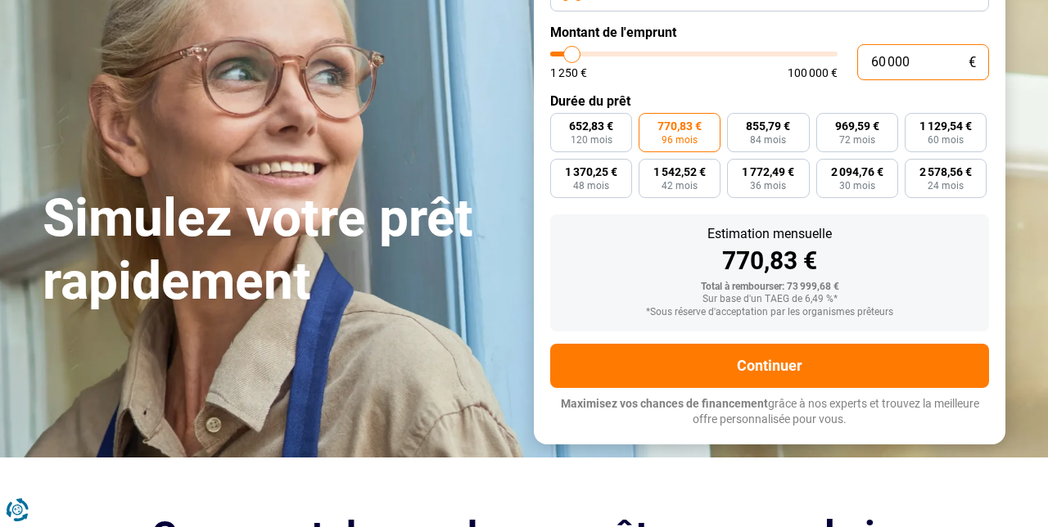
type input "60000"
radio input "true"
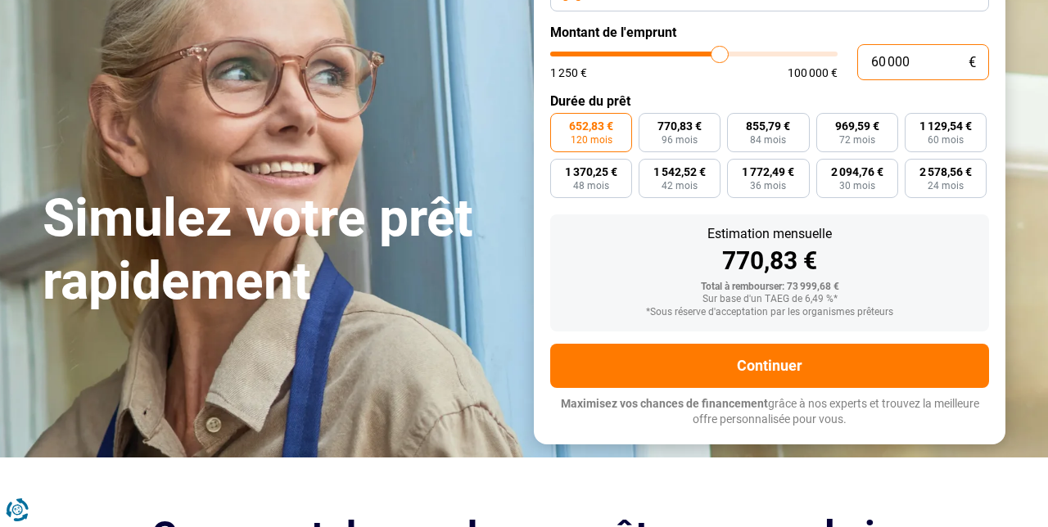
type input "60 000"
click at [1032, 188] on section "Simulez votre prêt rapidement Simulez votre prêt rapidement But du prêt Prêt vo…" at bounding box center [524, 191] width 1048 height 532
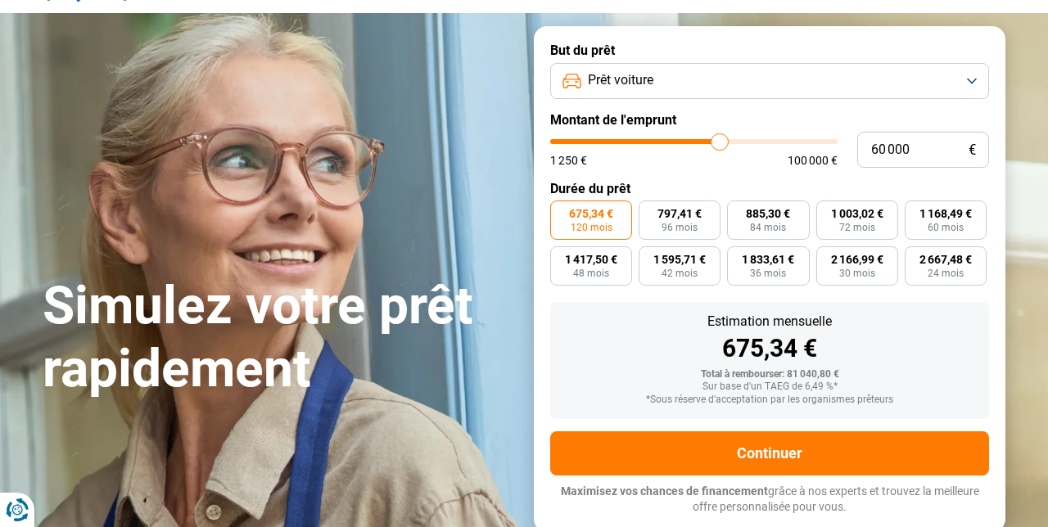
scroll to position [72, 0]
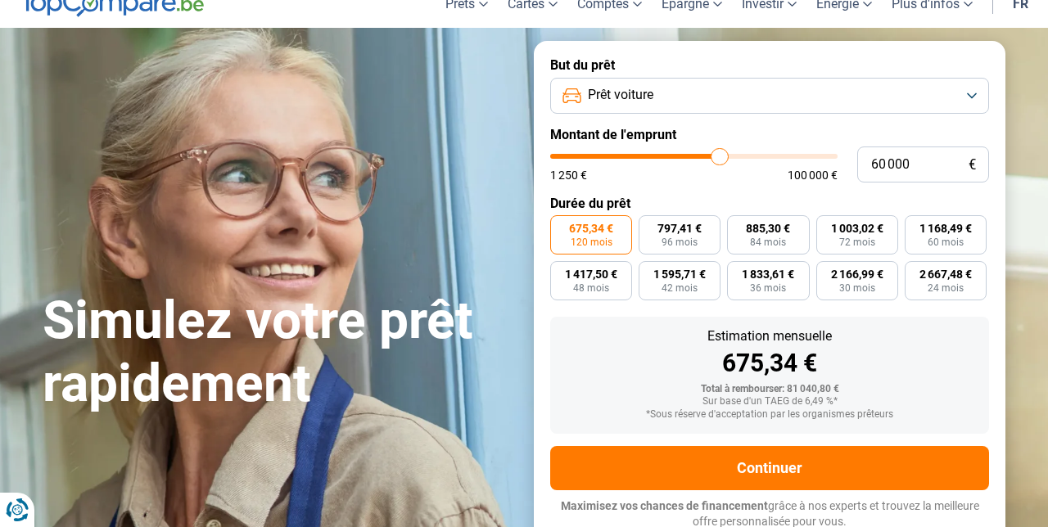
click at [686, 238] on span "96 mois" at bounding box center [680, 243] width 36 height 10
click at [650, 226] on input "797,41 € 96 mois" at bounding box center [644, 220] width 11 height 11
radio input "true"
